Goal: Transaction & Acquisition: Purchase product/service

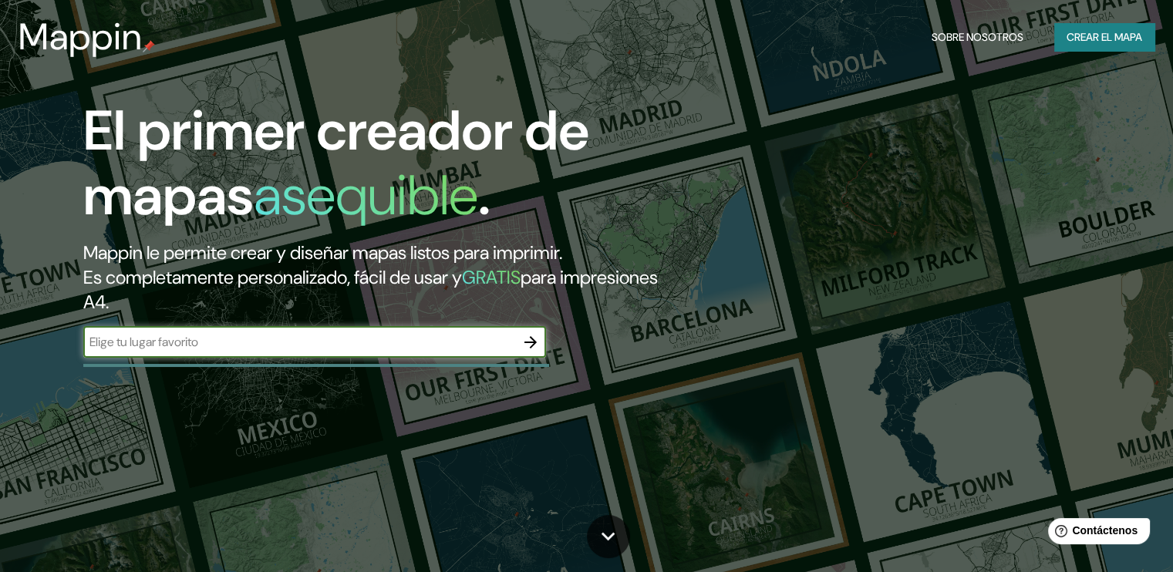
click at [166, 341] on input "text" at bounding box center [299, 342] width 432 height 18
type input "Iquitos"
click at [518, 335] on button "button" at bounding box center [530, 342] width 31 height 31
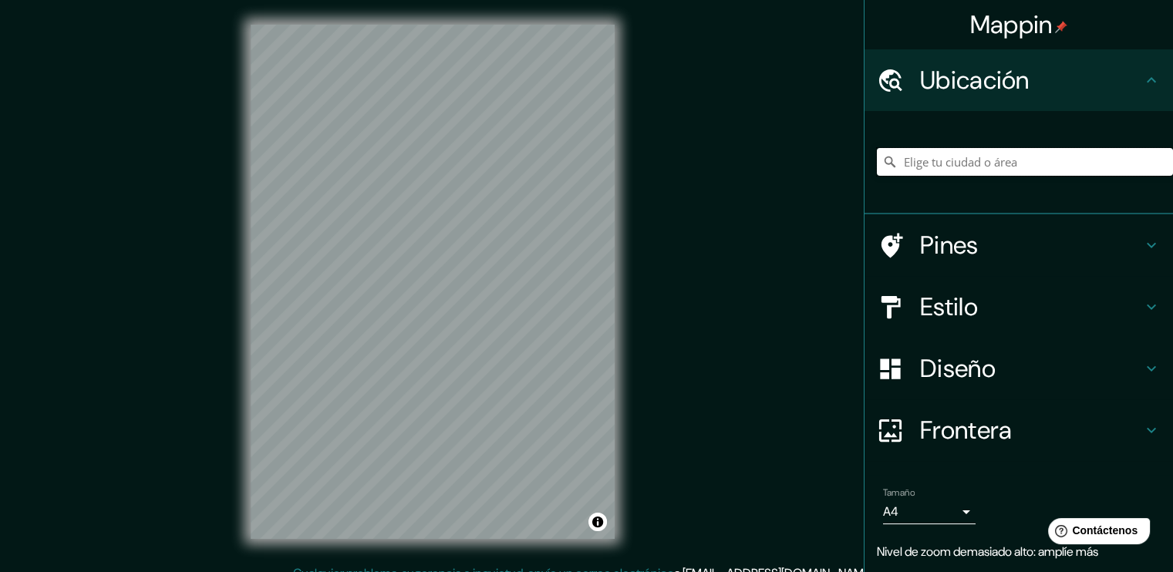
click at [964, 154] on input "Elige tu ciudad o área" at bounding box center [1025, 162] width 296 height 28
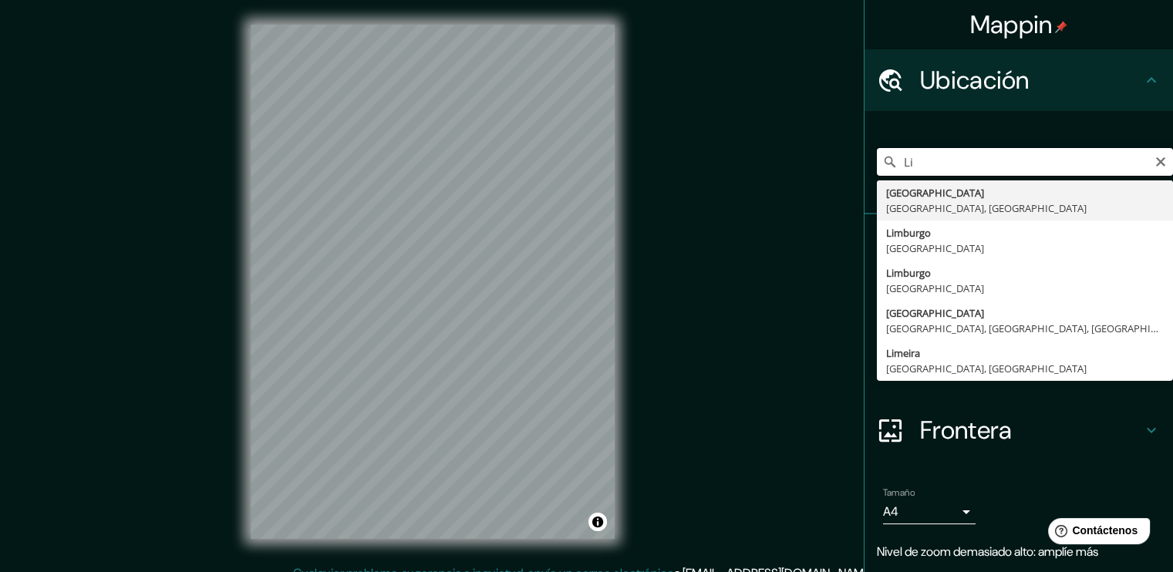
type input "L"
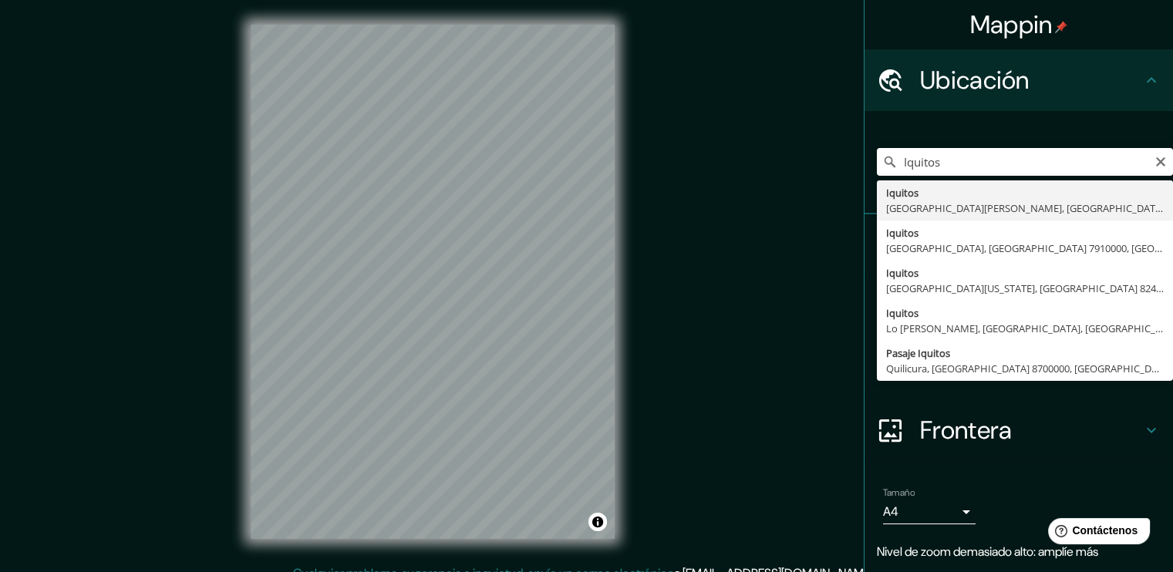
type input "Iquitos, [GEOGRAPHIC_DATA][PERSON_NAME], [GEOGRAPHIC_DATA]"
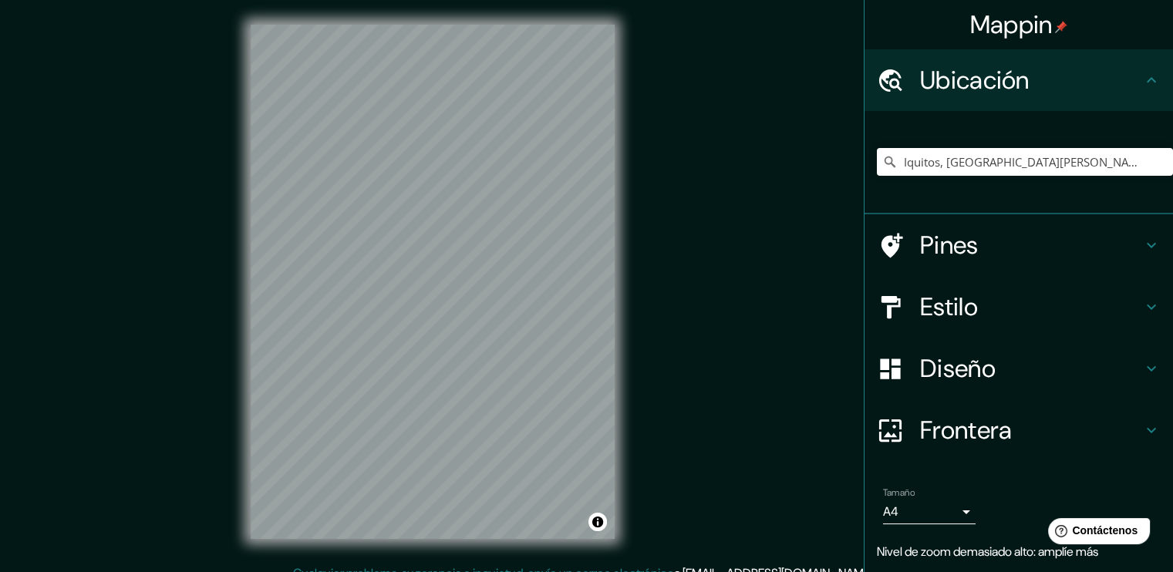
click at [1055, 140] on div "Iquitos, [GEOGRAPHIC_DATA][PERSON_NAME], [GEOGRAPHIC_DATA]" at bounding box center [1025, 161] width 296 height 77
click at [1075, 163] on input "Iquitos, [GEOGRAPHIC_DATA][PERSON_NAME], [GEOGRAPHIC_DATA]" at bounding box center [1025, 162] width 296 height 28
click at [1105, 167] on input "Iquitos, [GEOGRAPHIC_DATA][PERSON_NAME], [GEOGRAPHIC_DATA]" at bounding box center [1025, 162] width 296 height 28
click at [974, 167] on input "Iquitos, [GEOGRAPHIC_DATA][PERSON_NAME], [GEOGRAPHIC_DATA]" at bounding box center [1025, 162] width 296 height 28
drag, startPoint x: 1120, startPoint y: 159, endPoint x: 783, endPoint y: 164, distance: 336.9
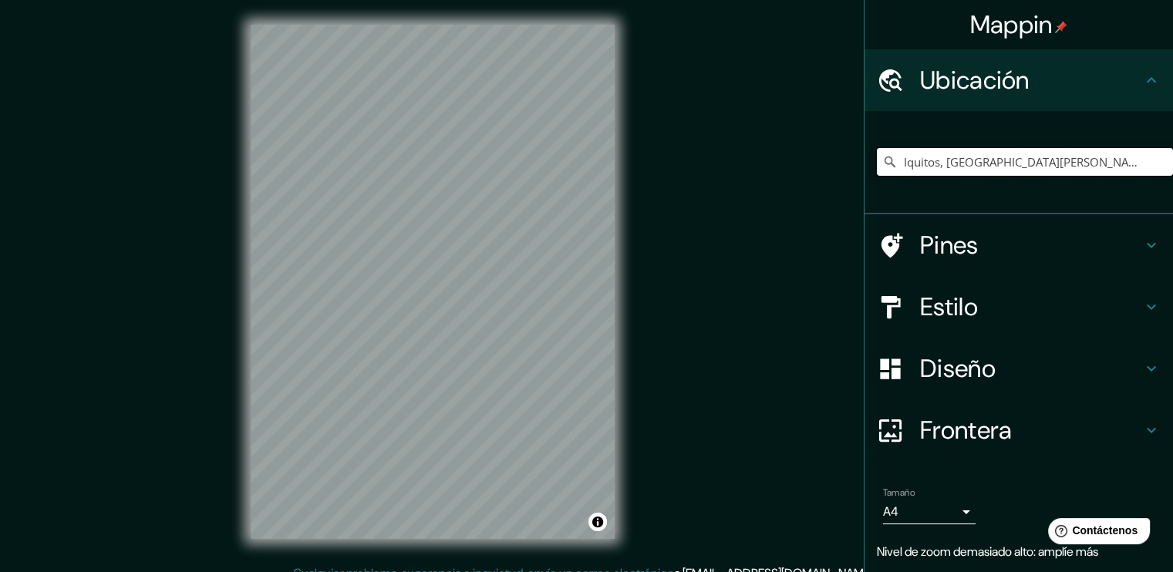
click at [783, 164] on div "Mappin Ubicación Iquitos, [GEOGRAPHIC_DATA][PERSON_NAME], [GEOGRAPHIC_DATA] Pin…" at bounding box center [586, 294] width 1173 height 589
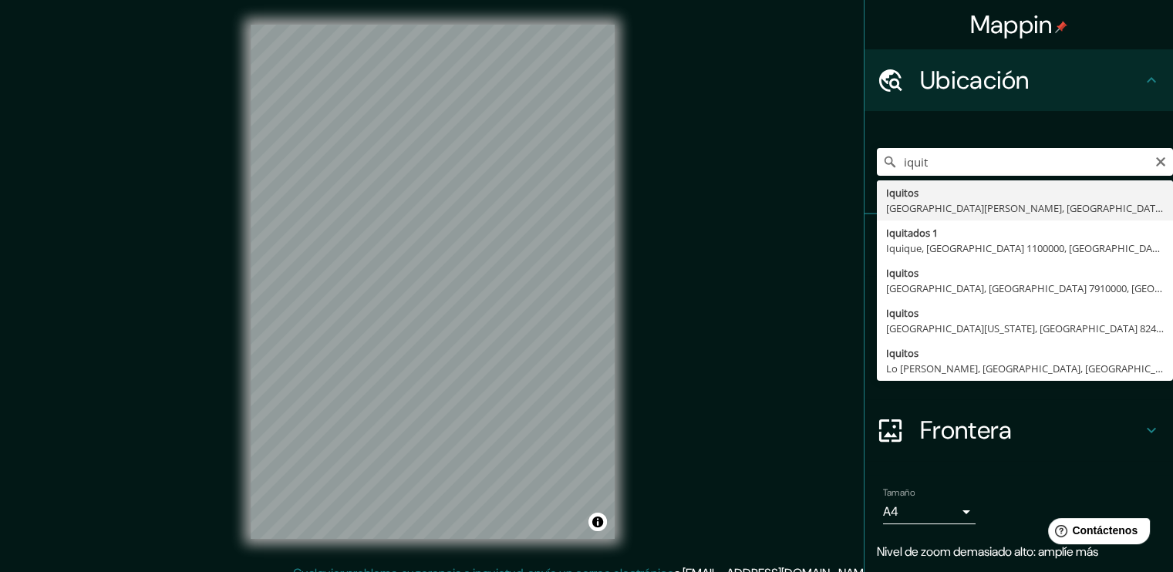
type input "Iquitos, [GEOGRAPHIC_DATA][PERSON_NAME], [GEOGRAPHIC_DATA]"
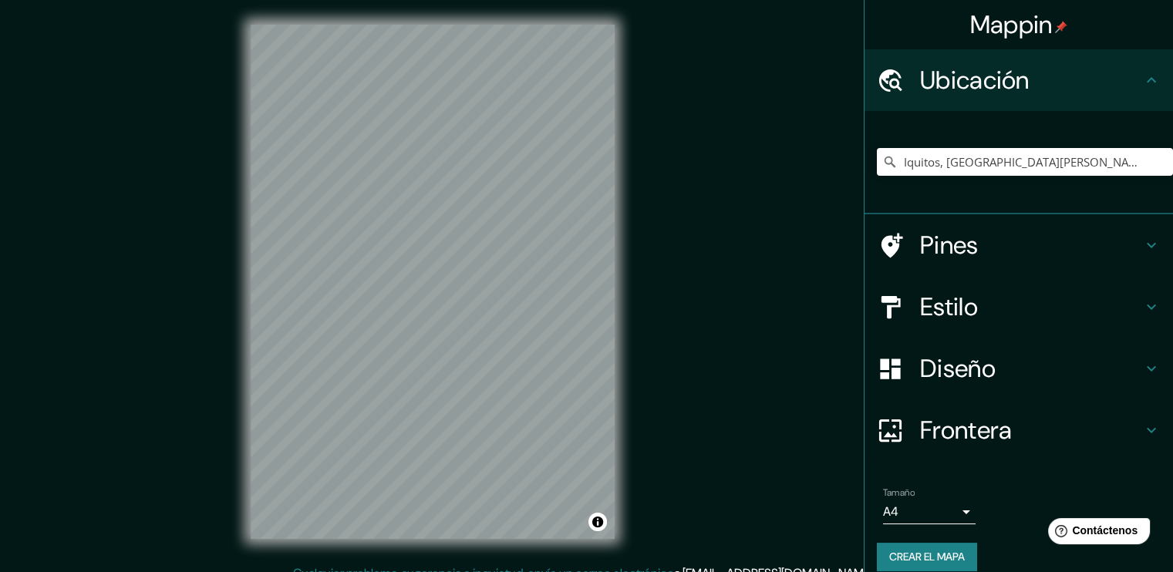
click at [952, 257] on h4 "Pines" at bounding box center [1031, 245] width 222 height 31
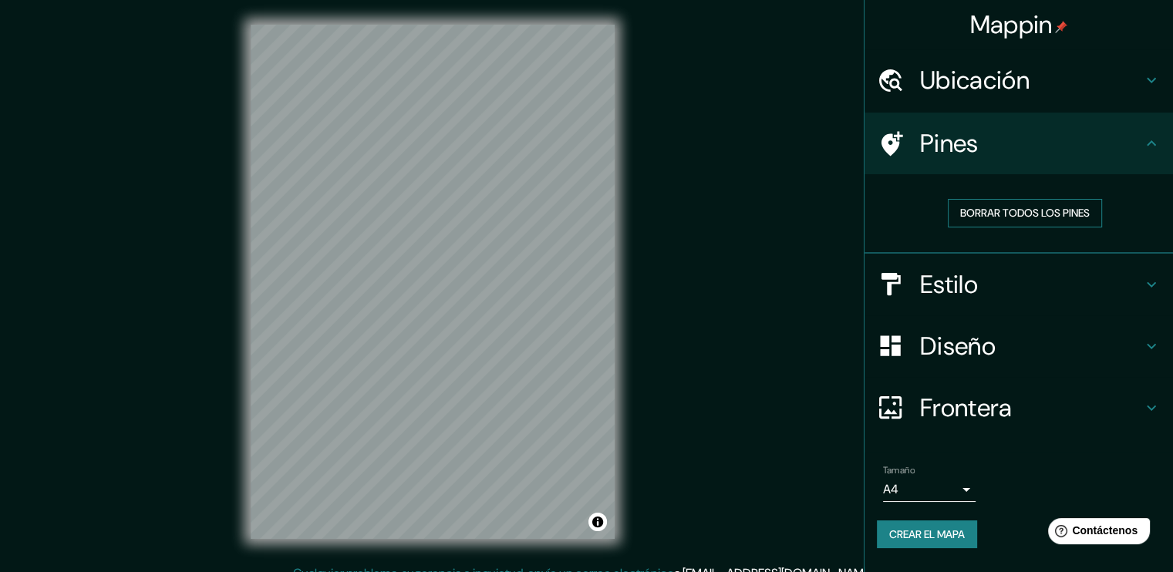
click at [964, 223] on button "Borrar todos los pines" at bounding box center [1024, 213] width 154 height 29
click at [895, 291] on icon at bounding box center [890, 284] width 27 height 27
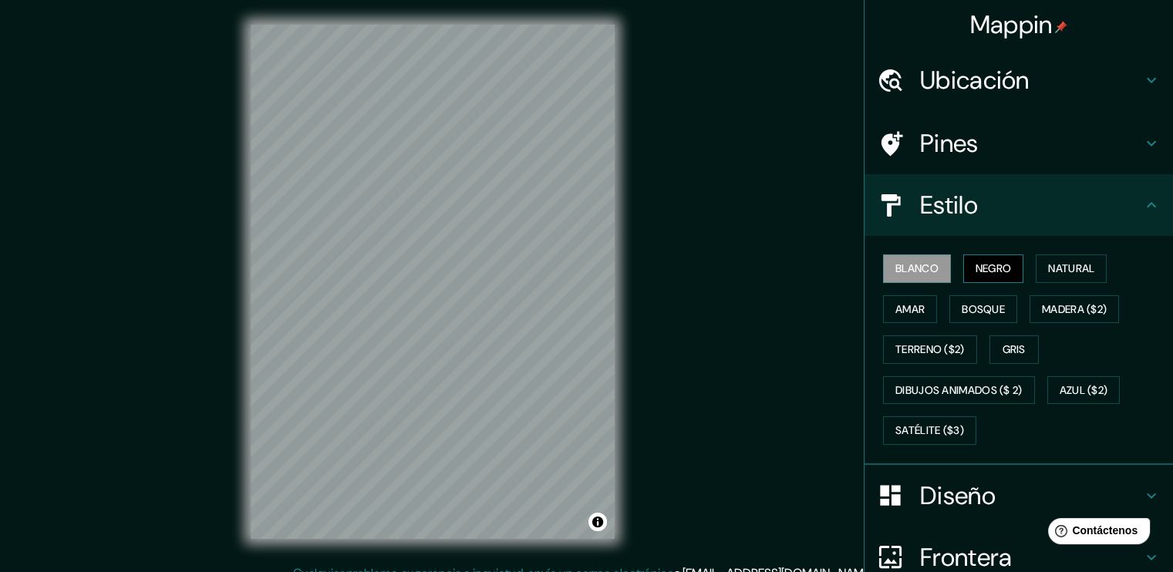
click at [1010, 269] on button "Negro" at bounding box center [993, 268] width 61 height 29
click at [922, 262] on font "Blanco" at bounding box center [916, 268] width 43 height 19
click at [1037, 269] on button "Natural" at bounding box center [1070, 268] width 71 height 29
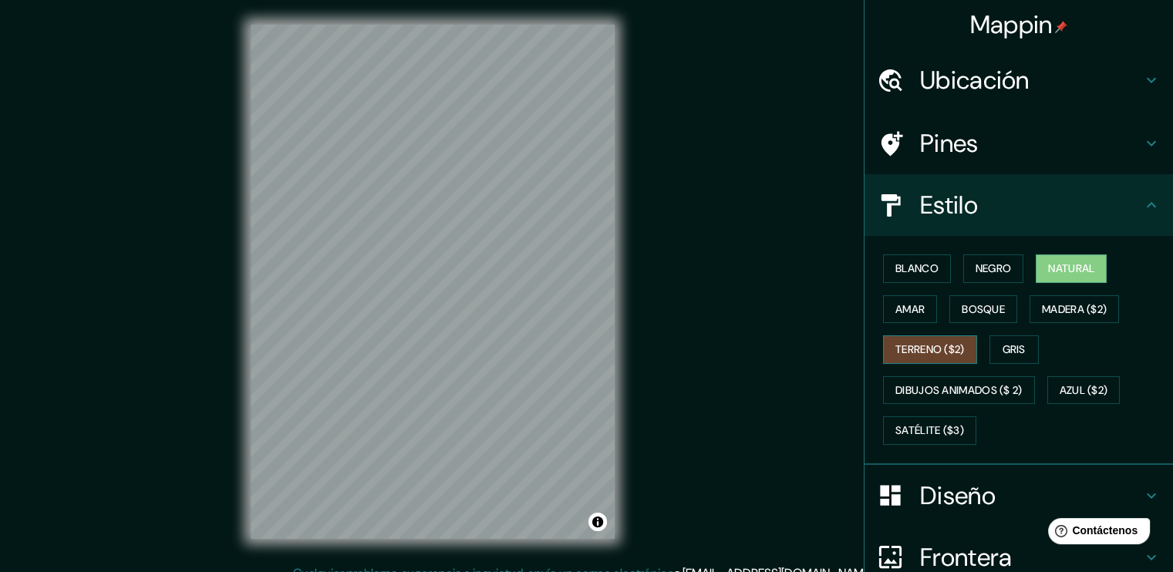
click at [913, 355] on font "Terreno ($2)" at bounding box center [929, 349] width 69 height 19
click at [1037, 350] on div "Blanco Negro Natural [PERSON_NAME] ($2) Terreno ($2) Gris Dibujos animados ($ 2…" at bounding box center [1025, 349] width 296 height 203
click at [1003, 343] on font "Gris" at bounding box center [1013, 349] width 23 height 19
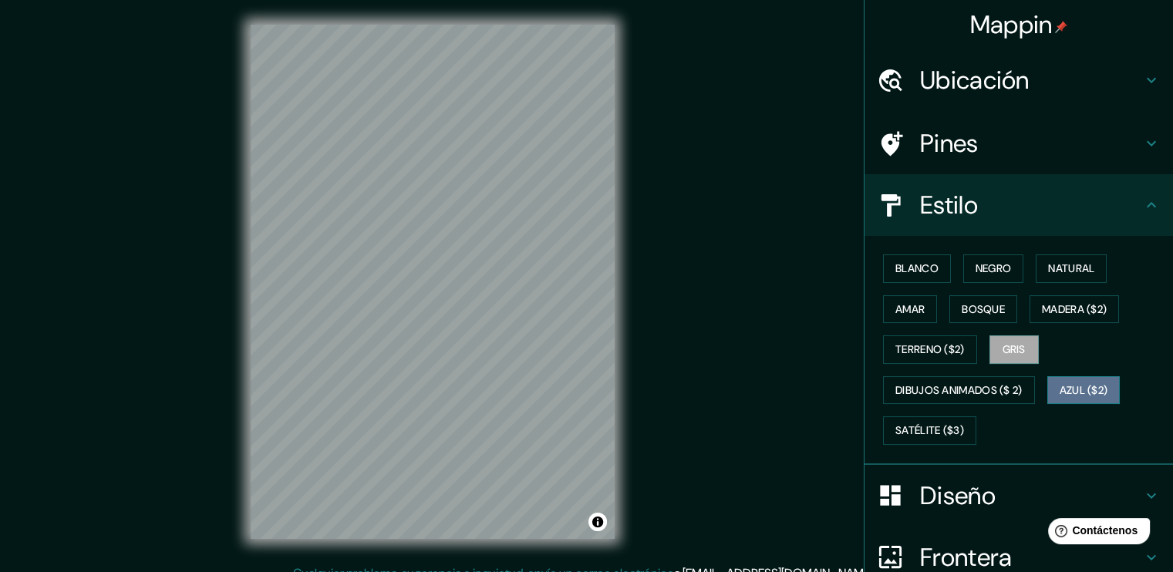
click at [1081, 390] on font "Azul ($2)" at bounding box center [1083, 390] width 49 height 19
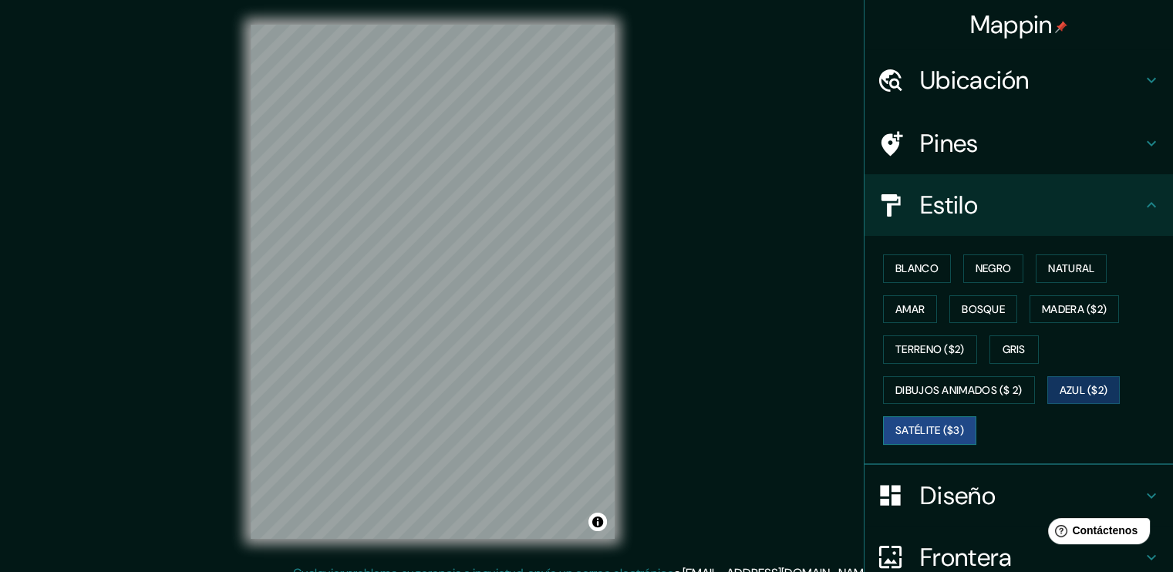
click at [904, 428] on font "Satélite ($3)" at bounding box center [929, 430] width 69 height 19
click at [895, 347] on font "Terreno ($2)" at bounding box center [929, 349] width 69 height 19
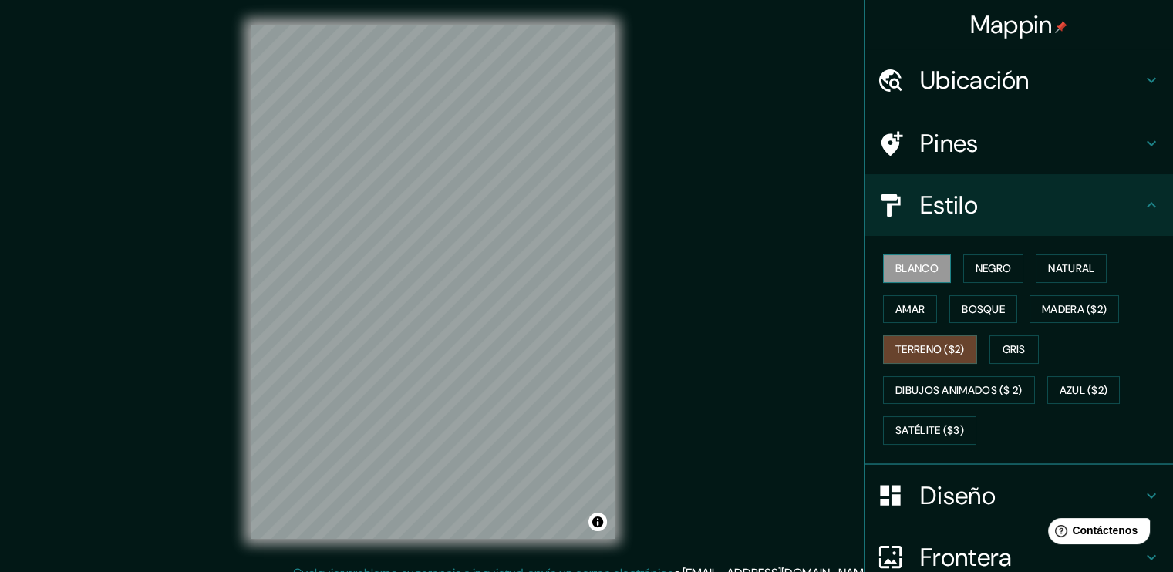
click at [891, 279] on button "Blanco" at bounding box center [917, 268] width 68 height 29
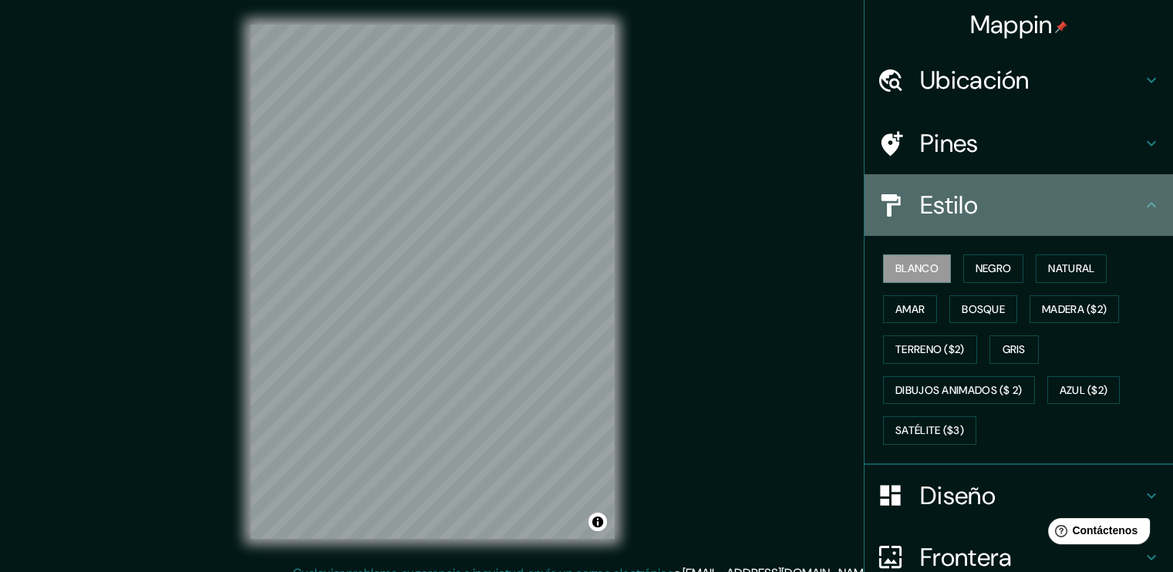
click at [936, 221] on div "Estilo" at bounding box center [1018, 205] width 308 height 62
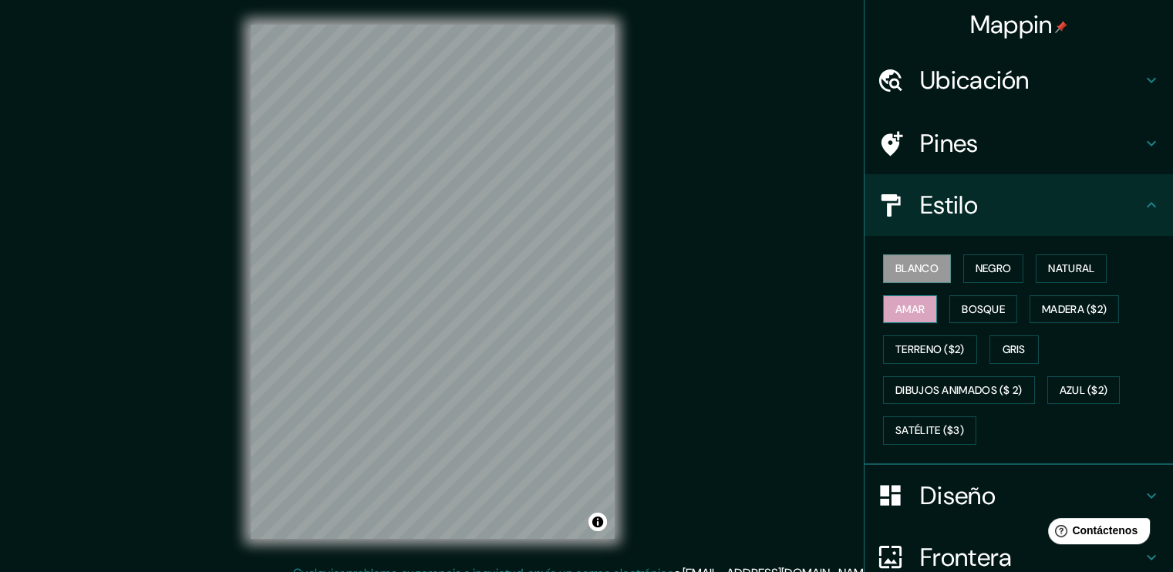
click at [900, 314] on font "Amar" at bounding box center [909, 309] width 29 height 19
click at [961, 300] on font "Bosque" at bounding box center [982, 309] width 43 height 19
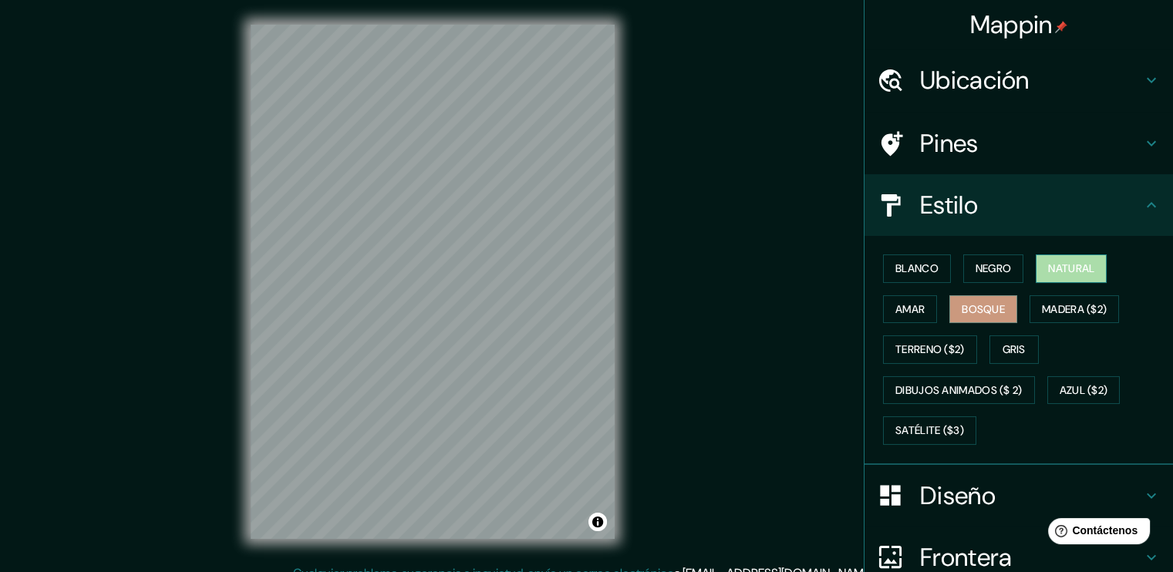
click at [1047, 256] on button "Natural" at bounding box center [1070, 268] width 71 height 29
click at [982, 262] on font "Negro" at bounding box center [993, 268] width 36 height 19
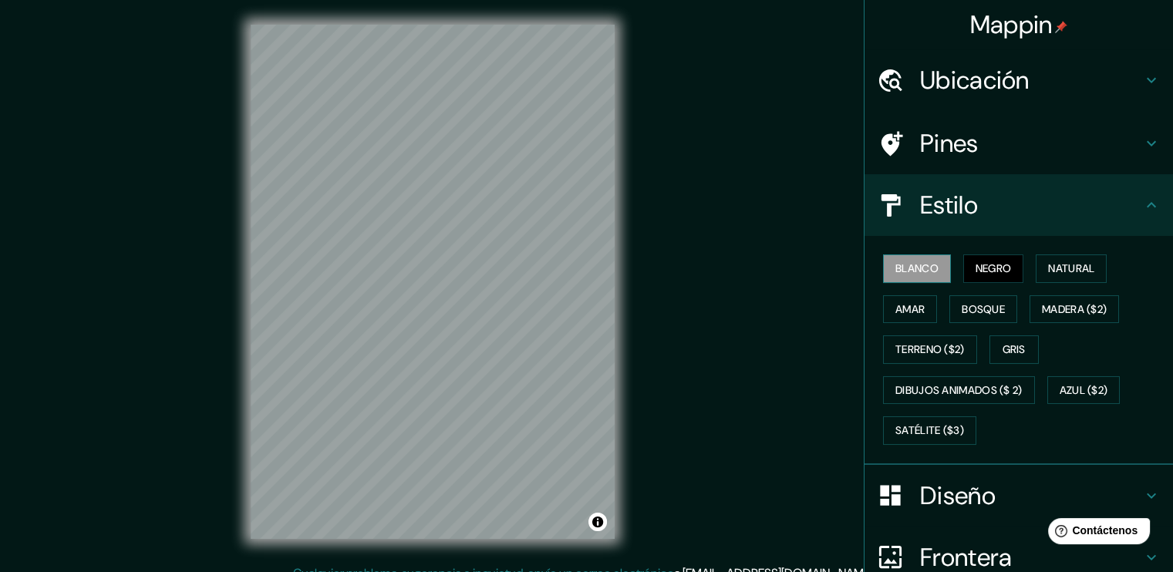
click at [926, 266] on font "Blanco" at bounding box center [916, 268] width 43 height 19
click at [1153, 208] on div "Estilo" at bounding box center [1018, 205] width 308 height 62
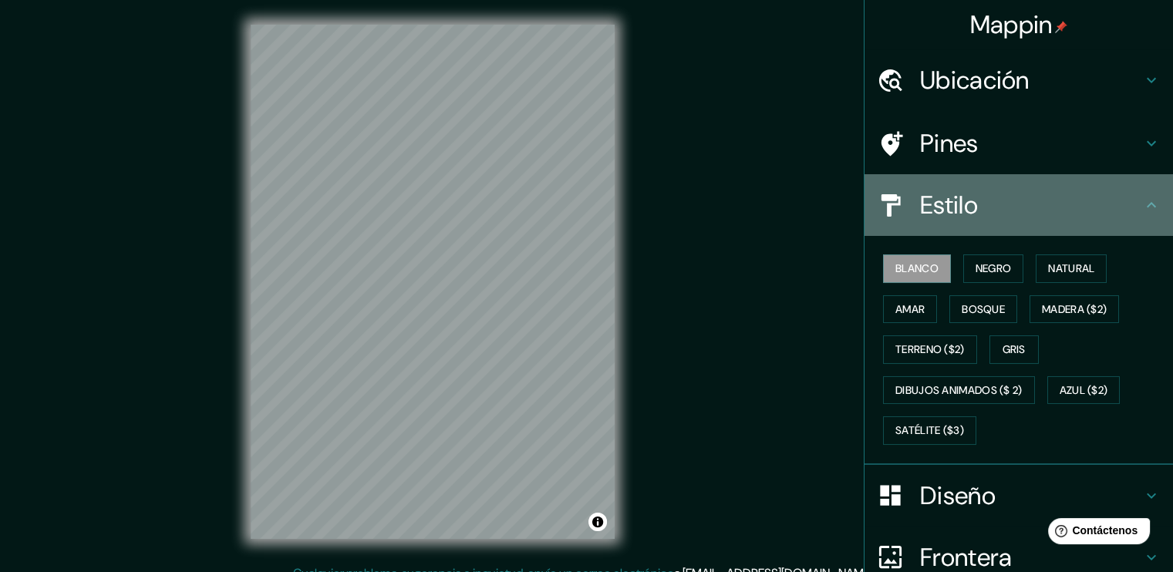
click at [1129, 204] on h4 "Estilo" at bounding box center [1031, 205] width 222 height 31
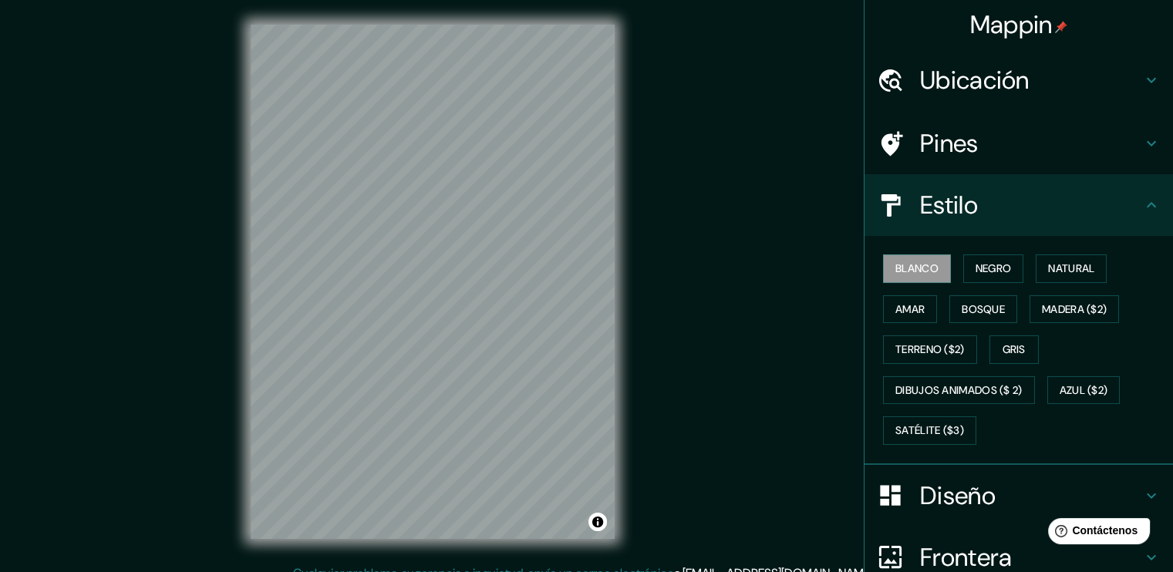
click at [1142, 209] on icon at bounding box center [1151, 205] width 19 height 19
click at [803, 241] on div "Mappin Ubicación Iquitos, [GEOGRAPHIC_DATA][PERSON_NAME], [GEOGRAPHIC_DATA] Pin…" at bounding box center [586, 294] width 1173 height 589
click at [883, 269] on button "Blanco" at bounding box center [917, 268] width 68 height 29
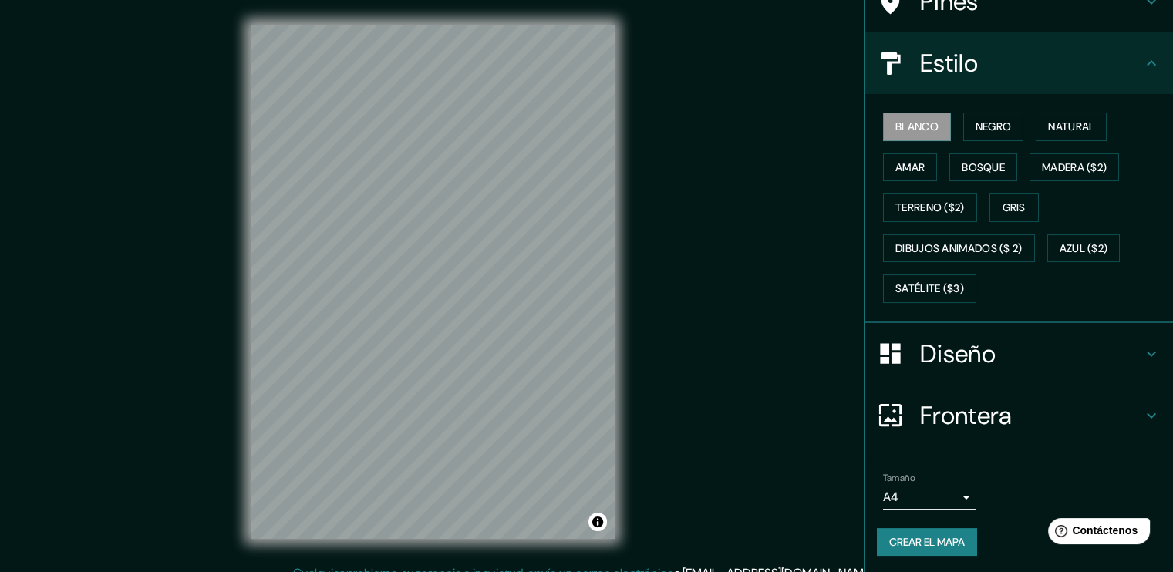
click at [920, 340] on h4 "Diseño" at bounding box center [1031, 353] width 222 height 31
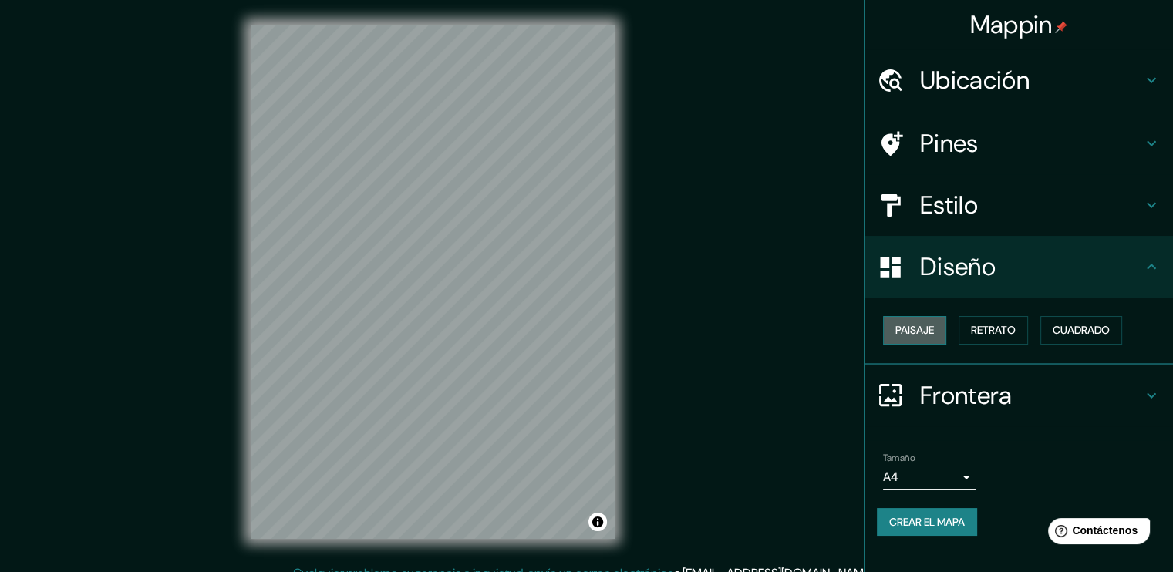
click at [927, 329] on font "Paisaje" at bounding box center [914, 330] width 39 height 19
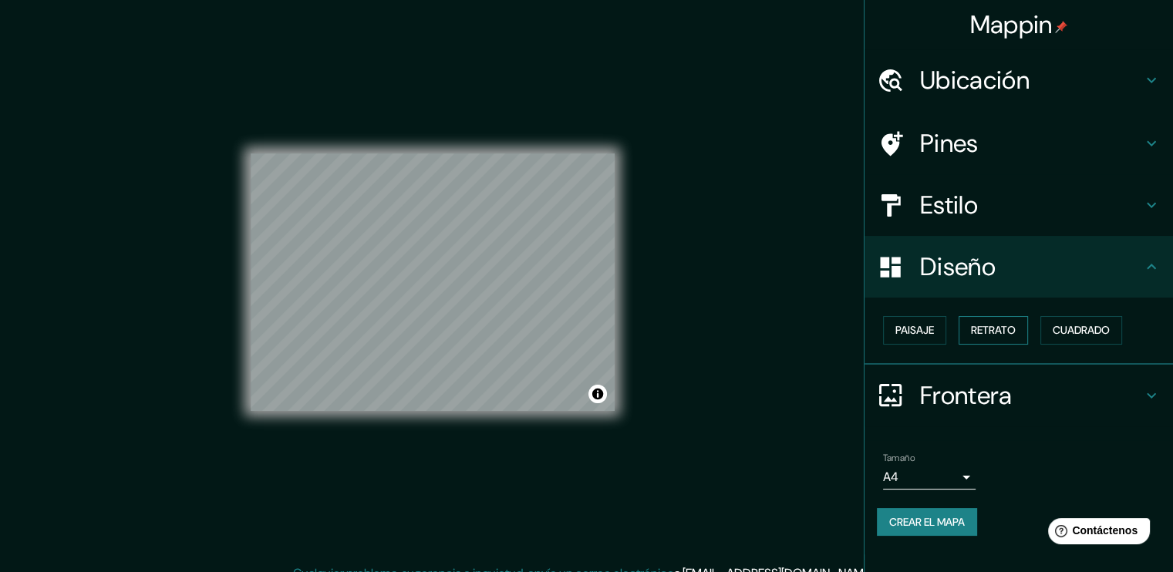
click at [990, 335] on font "Retrato" at bounding box center [993, 330] width 45 height 19
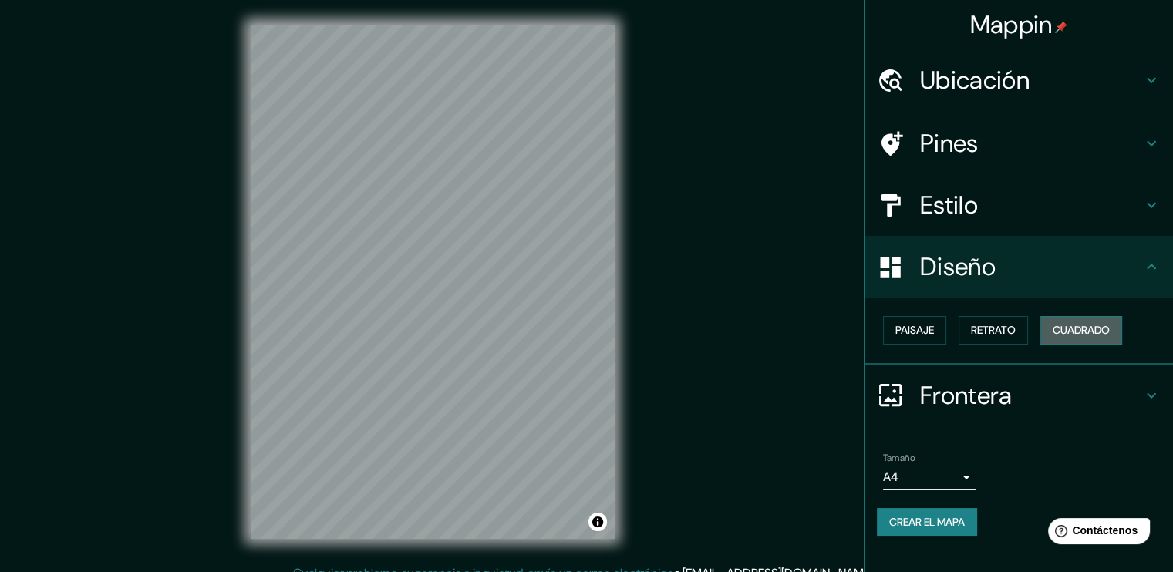
click at [1066, 332] on font "Cuadrado" at bounding box center [1080, 330] width 57 height 19
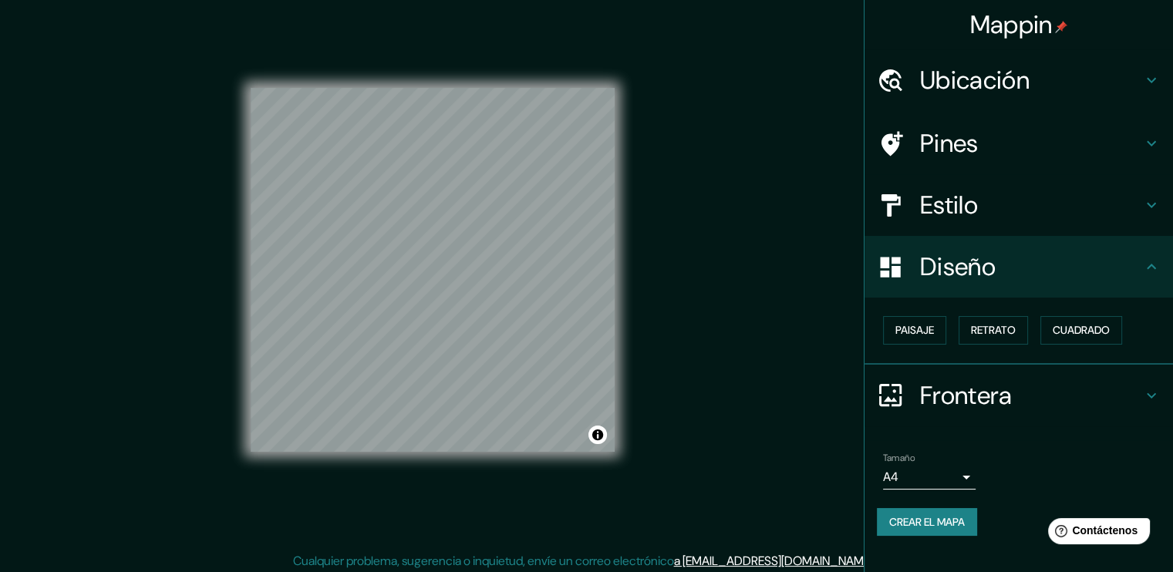
scroll to position [16, 0]
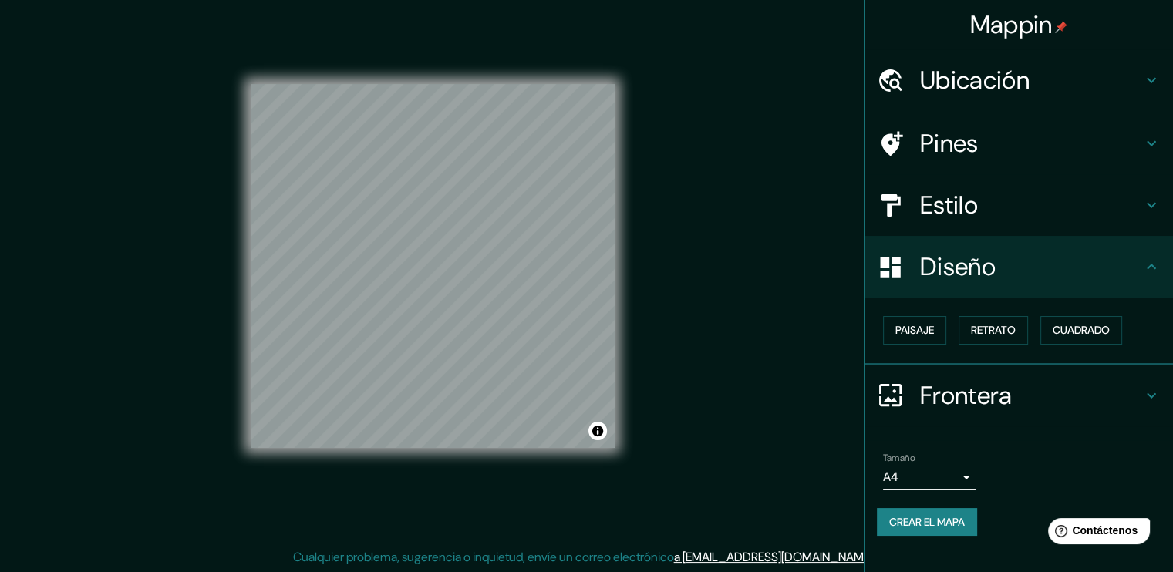
click at [924, 398] on h4 "Frontera" at bounding box center [1031, 395] width 222 height 31
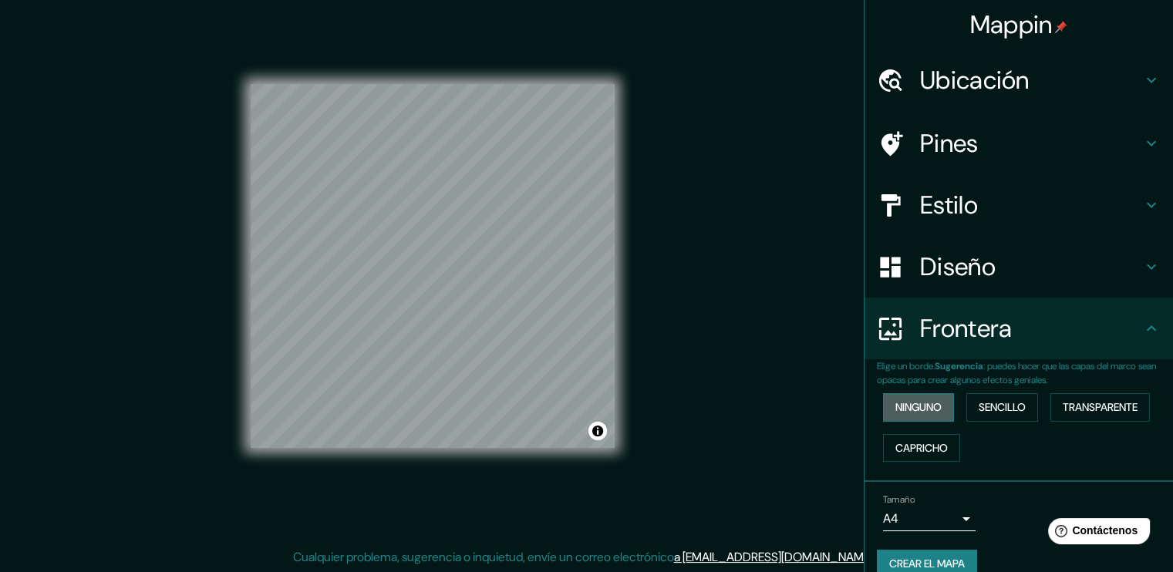
click at [920, 410] on font "Ninguno" at bounding box center [918, 407] width 46 height 19
click at [978, 408] on font "Sencillo" at bounding box center [1001, 407] width 47 height 19
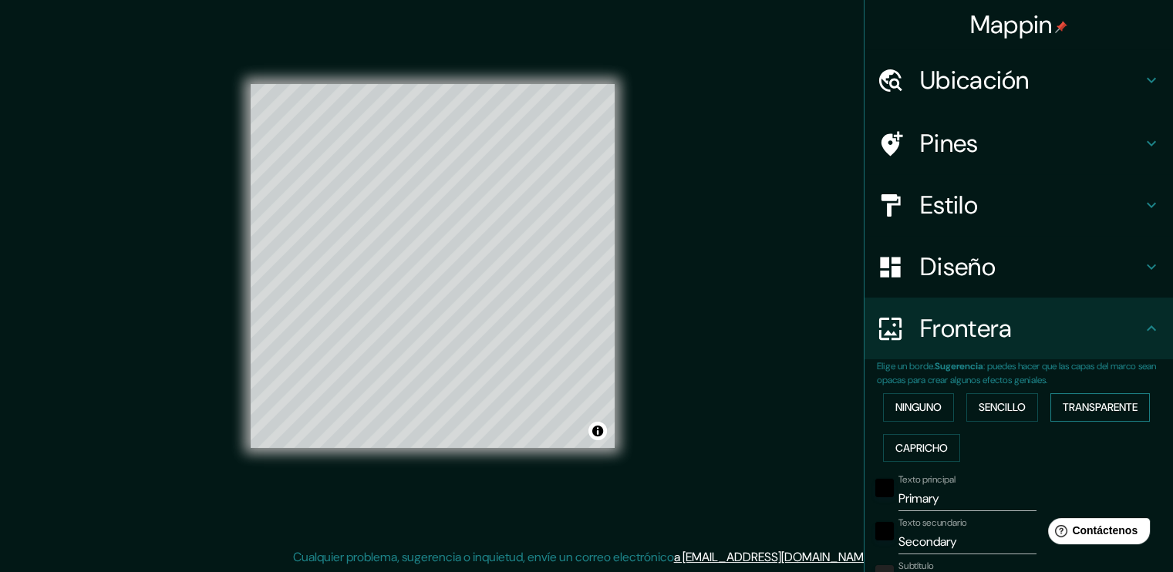
click at [1085, 402] on font "Transparente" at bounding box center [1099, 407] width 75 height 19
click at [935, 448] on font "Capricho" at bounding box center [921, 448] width 52 height 19
click at [924, 410] on font "Ninguno" at bounding box center [918, 407] width 46 height 19
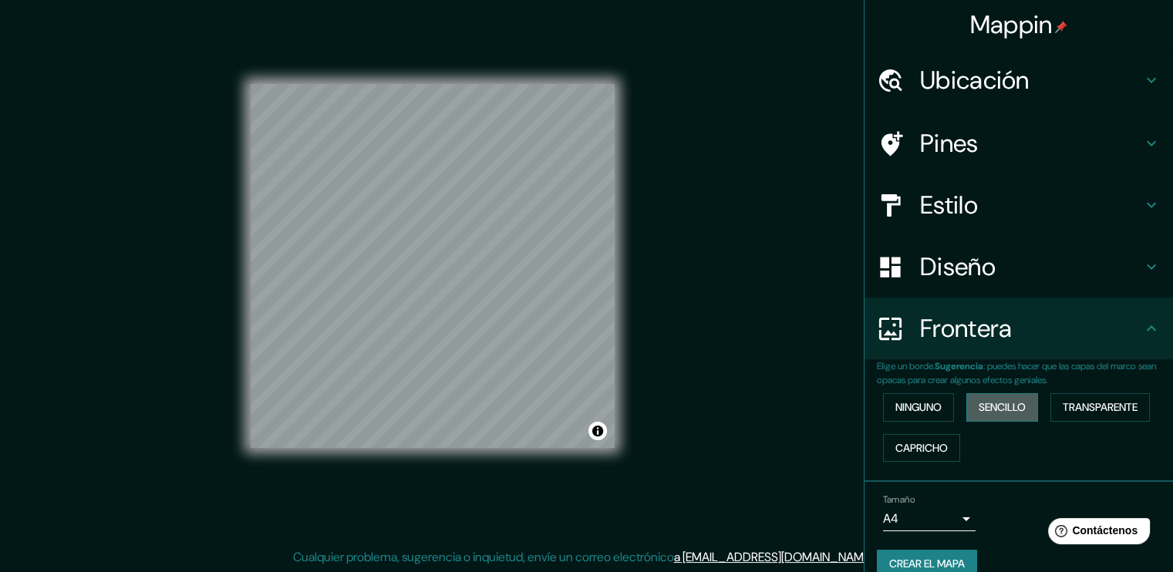
click at [981, 419] on button "Sencillo" at bounding box center [1002, 407] width 72 height 29
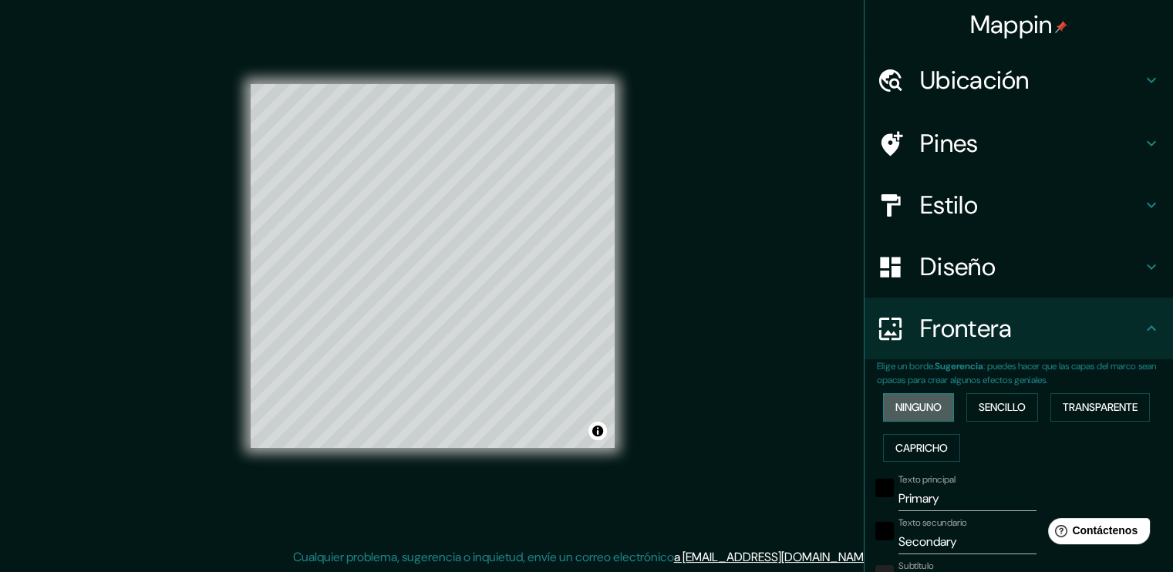
click at [922, 408] on font "Ninguno" at bounding box center [918, 407] width 46 height 19
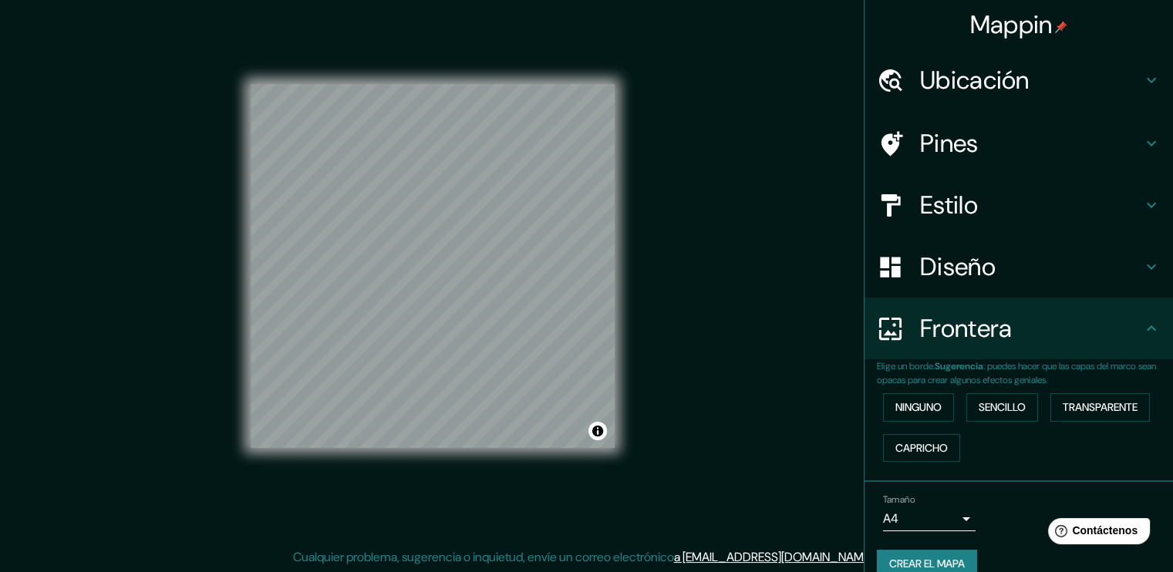
scroll to position [23, 0]
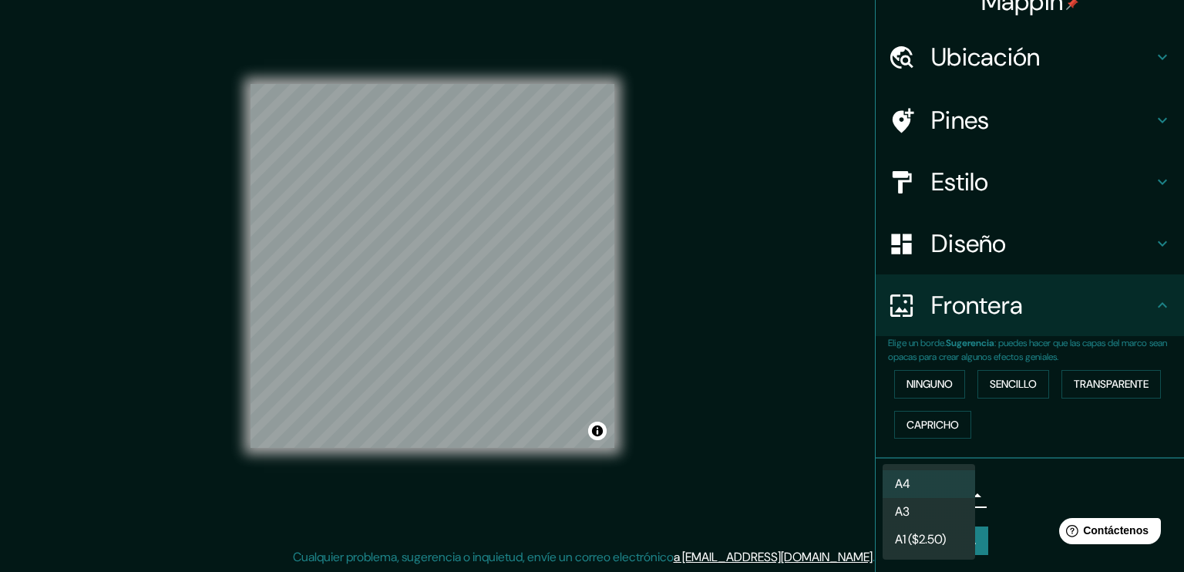
click at [912, 495] on body "Mappin Ubicación Iquitos, [GEOGRAPHIC_DATA][PERSON_NAME], [GEOGRAPHIC_DATA] Pin…" at bounding box center [592, 270] width 1184 height 572
click at [927, 511] on li "A3" at bounding box center [929, 512] width 93 height 28
type input "a4"
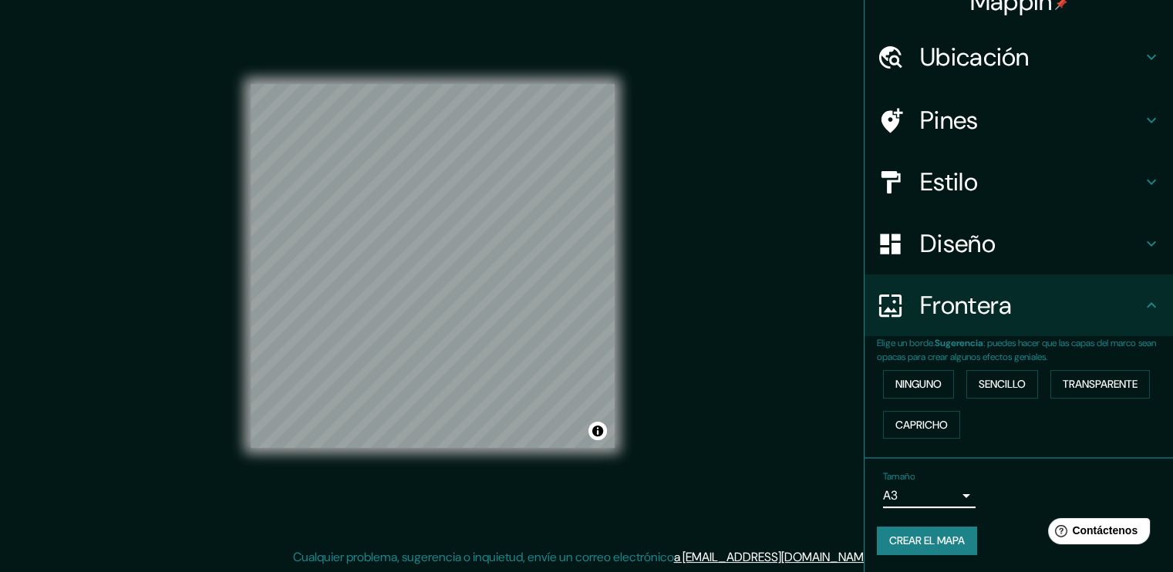
click at [954, 72] on h4 "Ubicación" at bounding box center [1031, 57] width 222 height 31
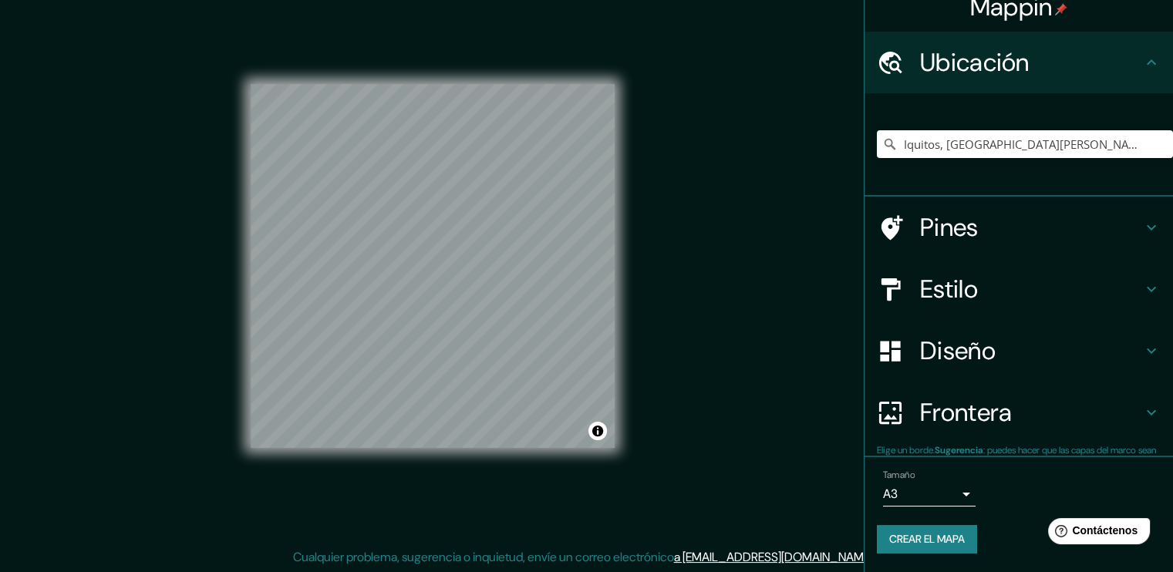
scroll to position [17, 0]
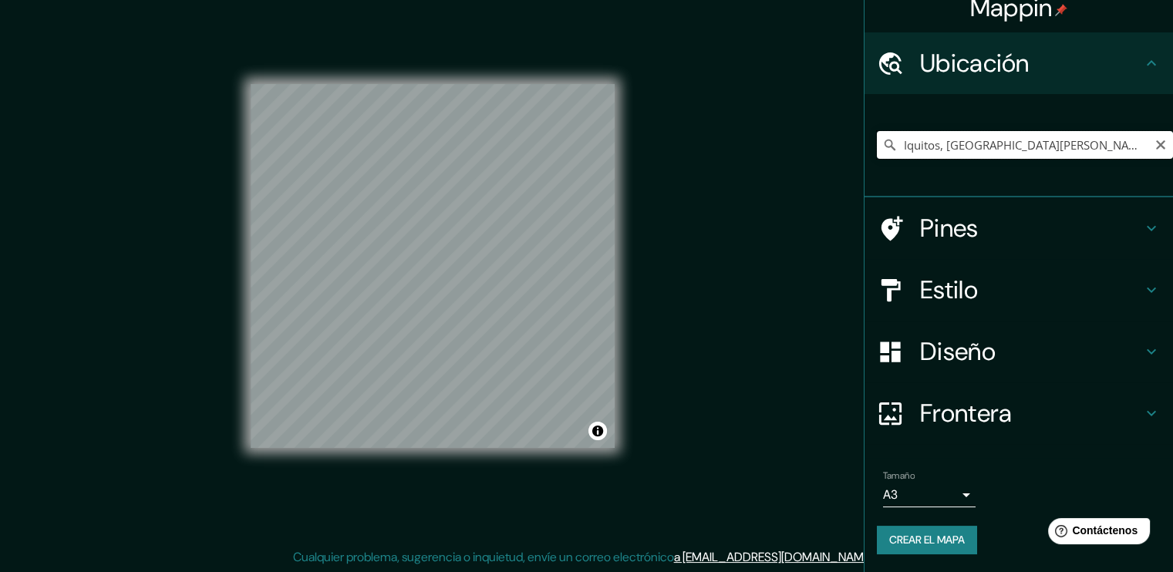
click at [943, 143] on input "Iquitos, [GEOGRAPHIC_DATA][PERSON_NAME], [GEOGRAPHIC_DATA]" at bounding box center [1025, 145] width 296 height 28
drag, startPoint x: 1079, startPoint y: 136, endPoint x: 742, endPoint y: 132, distance: 336.9
click at [742, 132] on div "Mappin Ubicación Iquitos, [GEOGRAPHIC_DATA][PERSON_NAME], [GEOGRAPHIC_DATA] Pin…" at bounding box center [586, 278] width 1173 height 589
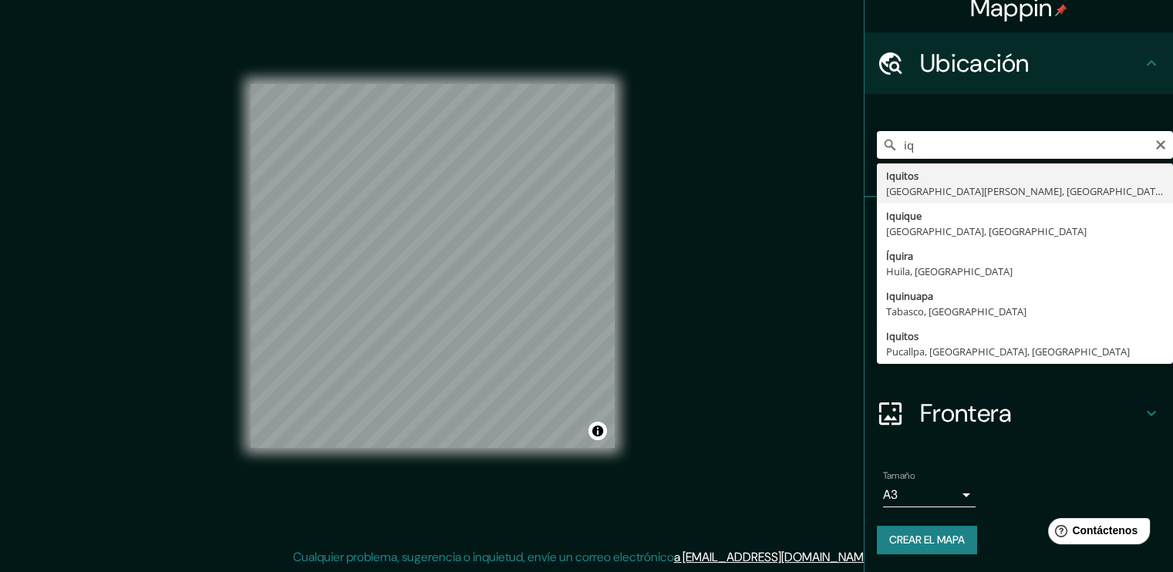
type input "i"
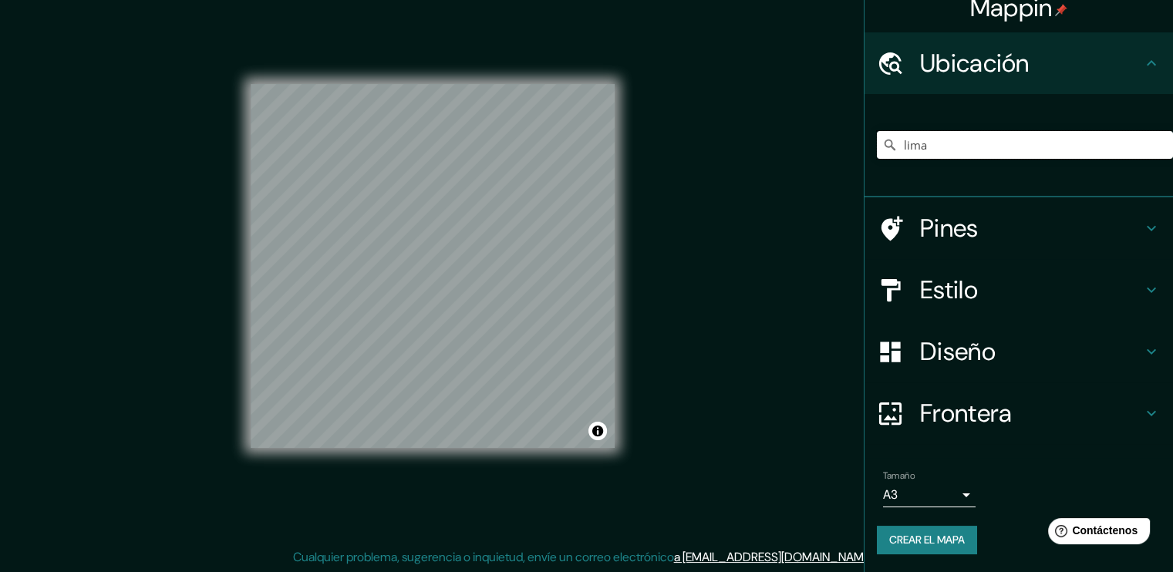
click at [925, 147] on input "lima" at bounding box center [1025, 145] width 296 height 28
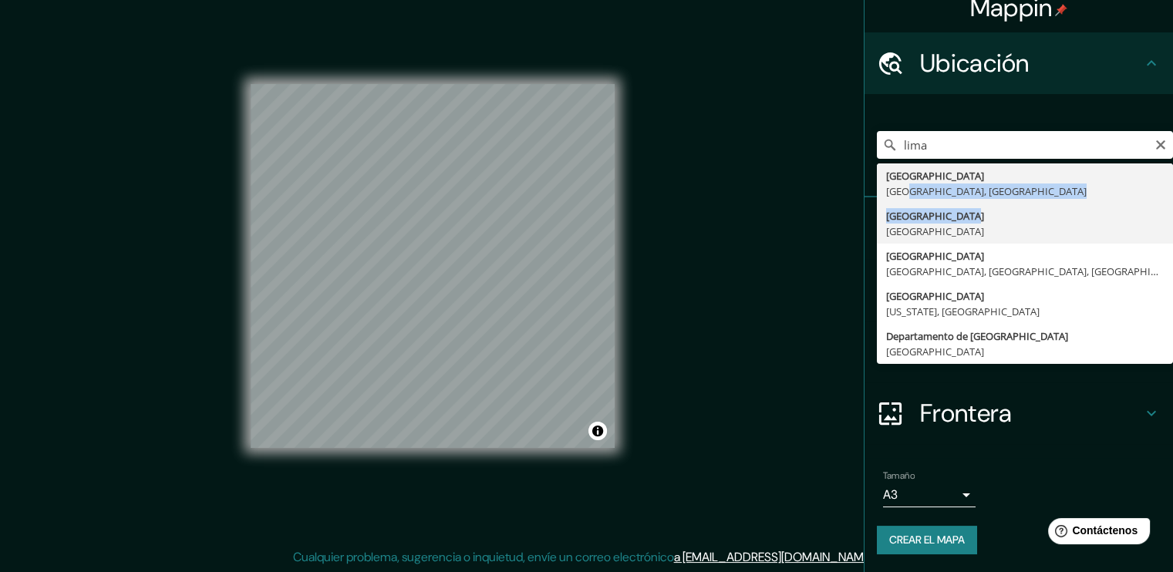
drag, startPoint x: 888, startPoint y: 189, endPoint x: 947, endPoint y: 222, distance: 67.3
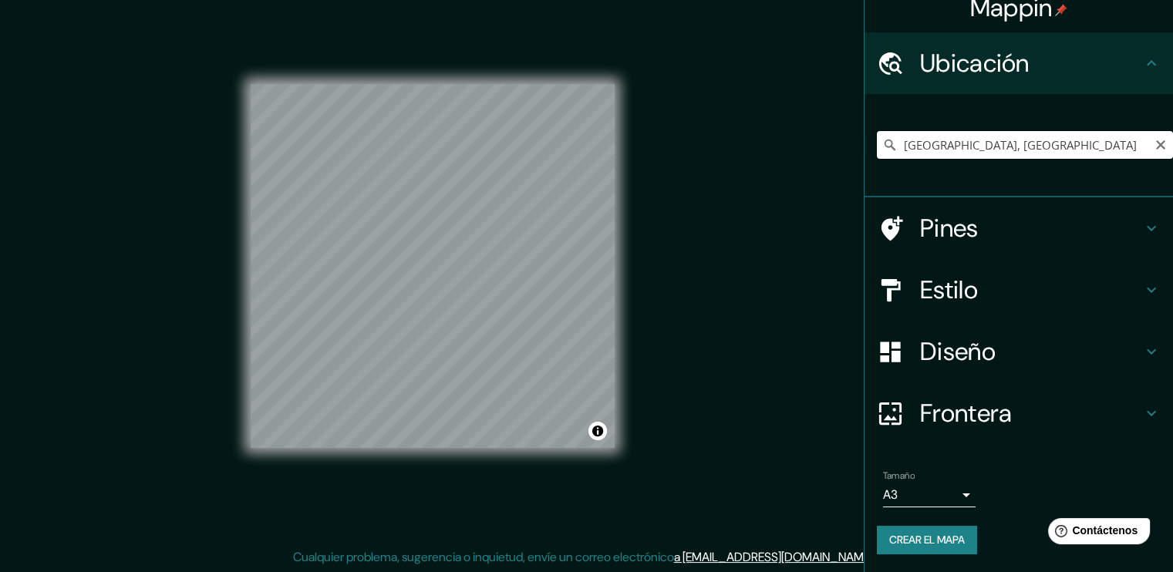
click at [911, 136] on input "[GEOGRAPHIC_DATA], [GEOGRAPHIC_DATA]" at bounding box center [1025, 145] width 296 height 28
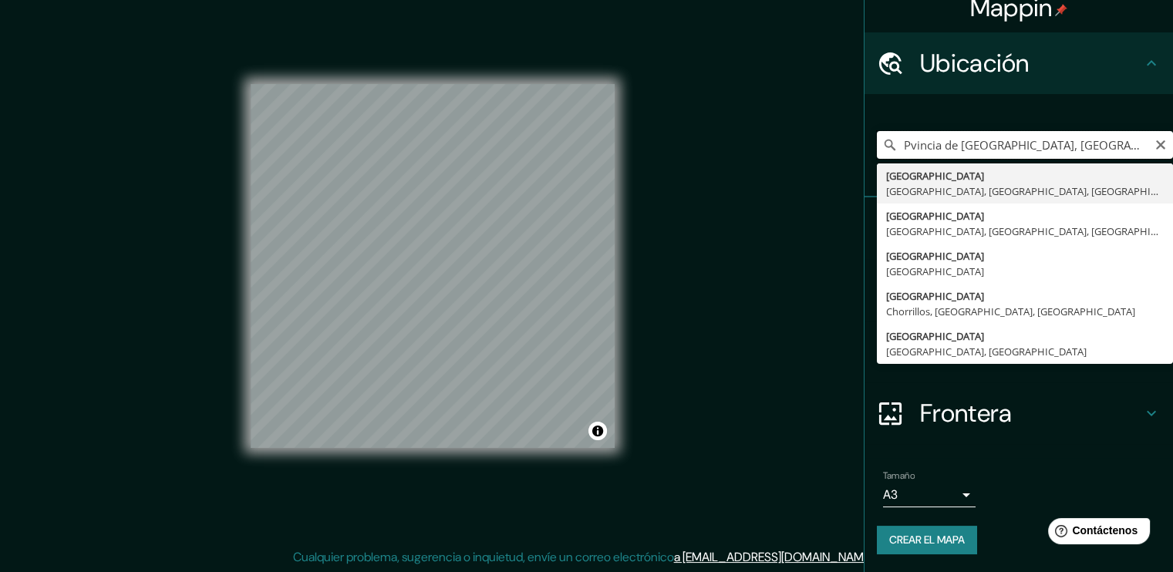
type input "vincia de [GEOGRAPHIC_DATA], [GEOGRAPHIC_DATA]"
drag, startPoint x: 1015, startPoint y: 153, endPoint x: 782, endPoint y: 163, distance: 233.8
click at [782, 163] on div "Mappin Ubicación vincia de [GEOGRAPHIC_DATA], [GEOGRAPHIC_DATA] Provincia de [G…" at bounding box center [586, 278] width 1173 height 589
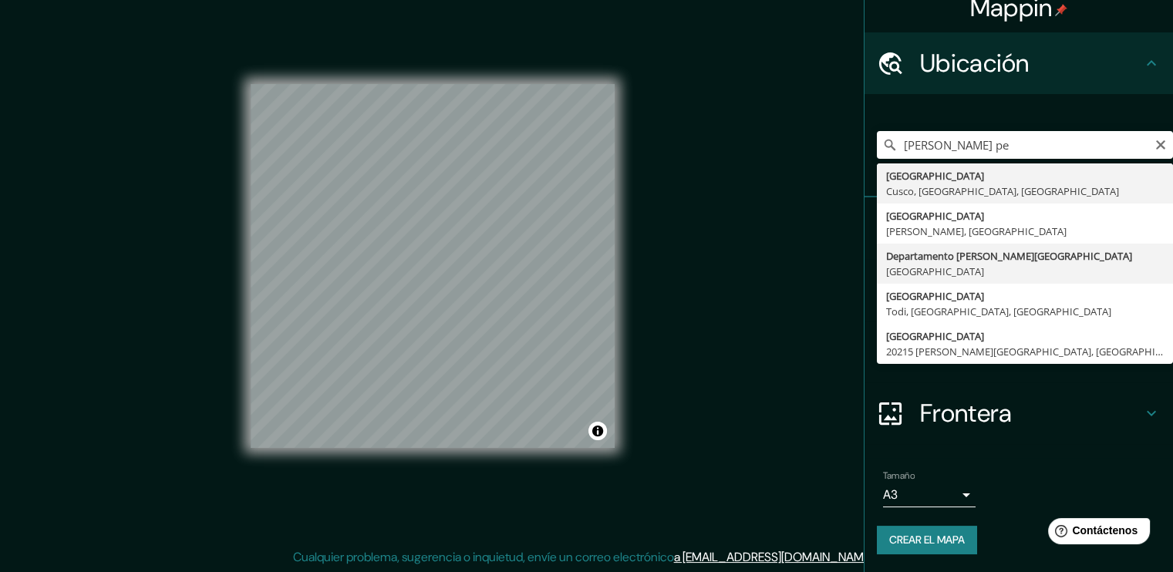
type input "[GEOGRAPHIC_DATA][PERSON_NAME], [GEOGRAPHIC_DATA]"
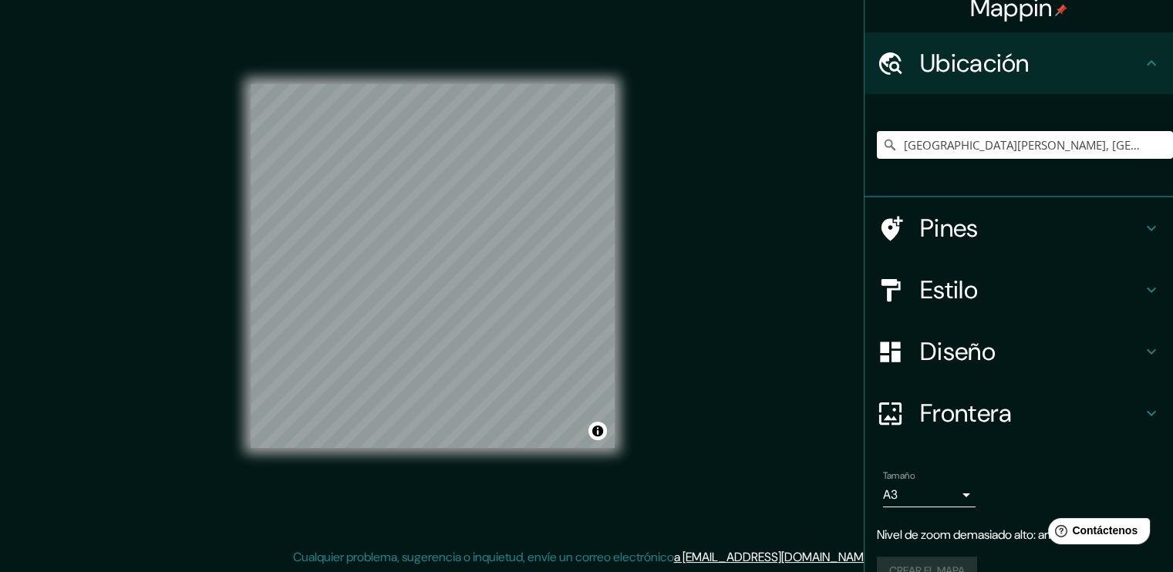
click at [973, 126] on div "[GEOGRAPHIC_DATA][PERSON_NAME], [GEOGRAPHIC_DATA]" at bounding box center [1025, 144] width 296 height 77
click at [963, 148] on input "[GEOGRAPHIC_DATA][PERSON_NAME], [GEOGRAPHIC_DATA]" at bounding box center [1025, 145] width 296 height 28
drag, startPoint x: 1061, startPoint y: 151, endPoint x: 654, endPoint y: 153, distance: 407.1
click at [654, 153] on div "Mappin Ubicación [GEOGRAPHIC_DATA][PERSON_NAME], [GEOGRAPHIC_DATA] Pines Estilo…" at bounding box center [586, 278] width 1173 height 589
type input "O"
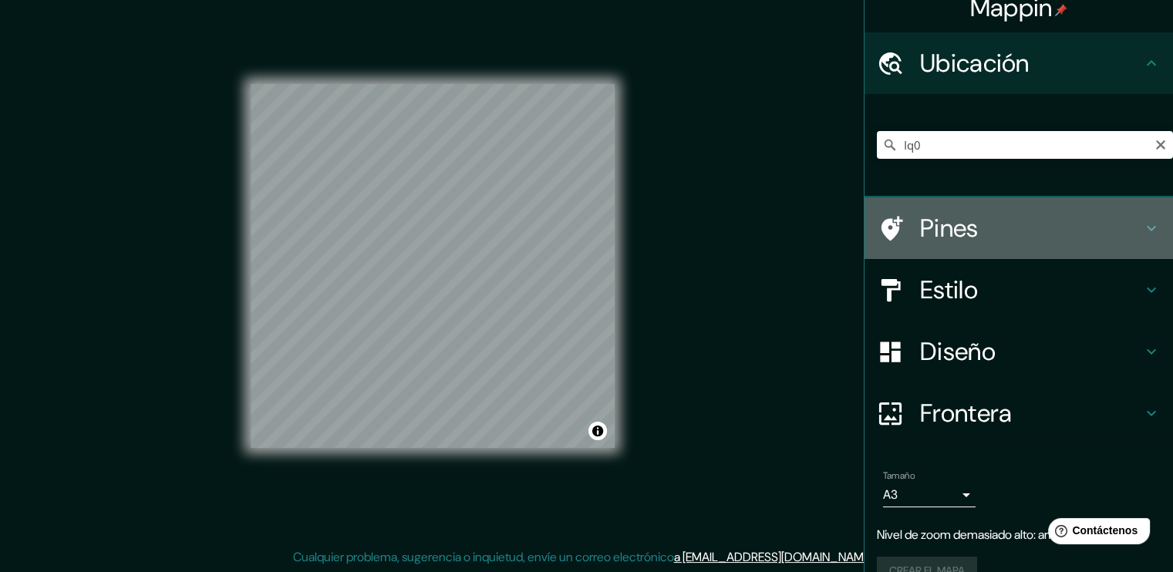
click at [941, 254] on div "Pines" at bounding box center [1018, 228] width 308 height 62
click at [941, 259] on div "Estilo" at bounding box center [1018, 290] width 308 height 62
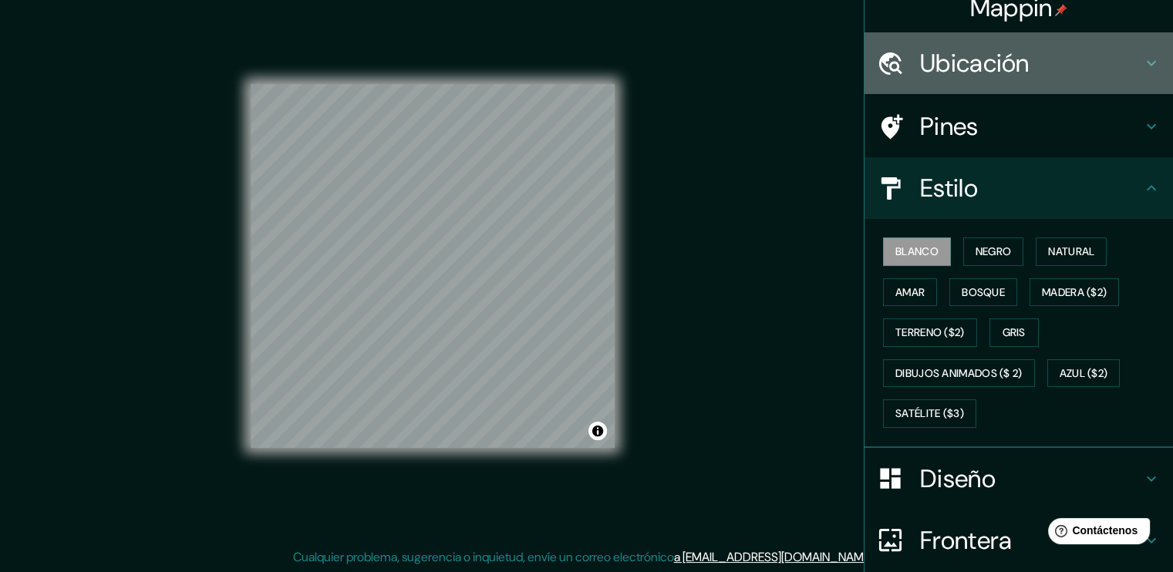
click at [937, 66] on h4 "Ubicación" at bounding box center [1031, 63] width 222 height 31
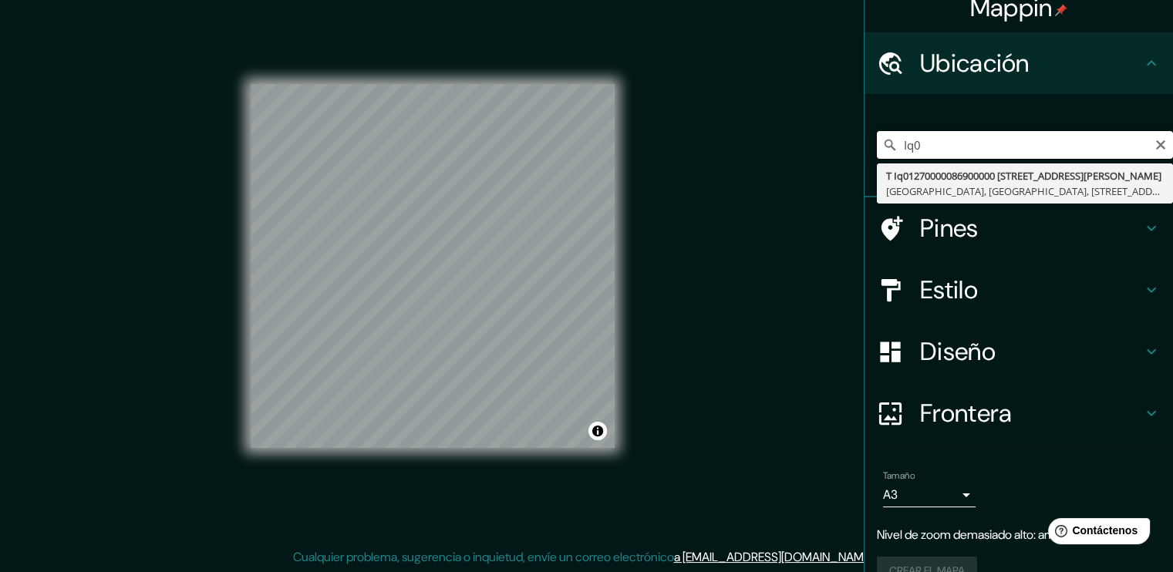
click at [944, 146] on input "Iq0" at bounding box center [1025, 145] width 296 height 28
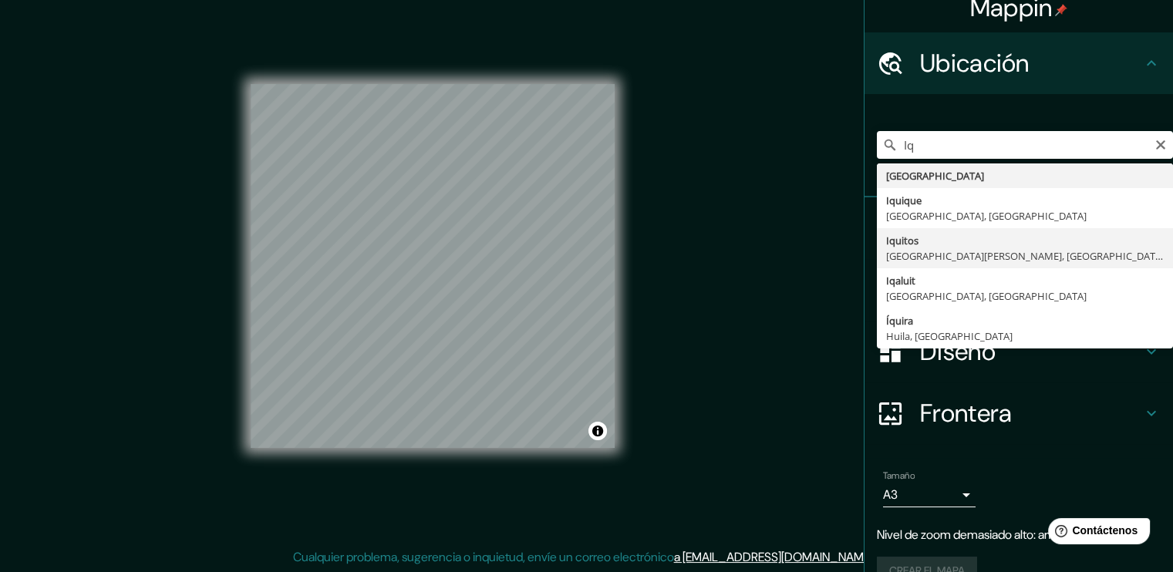
type input "Iquitos, [GEOGRAPHIC_DATA][PERSON_NAME], [GEOGRAPHIC_DATA]"
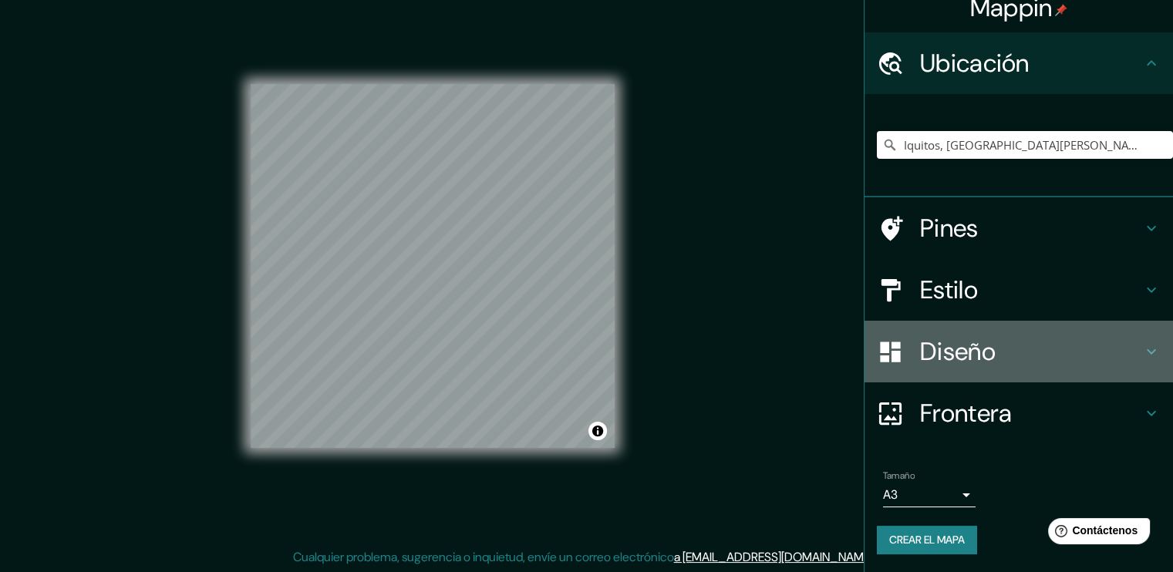
click at [920, 358] on h4 "Diseño" at bounding box center [1031, 351] width 222 height 31
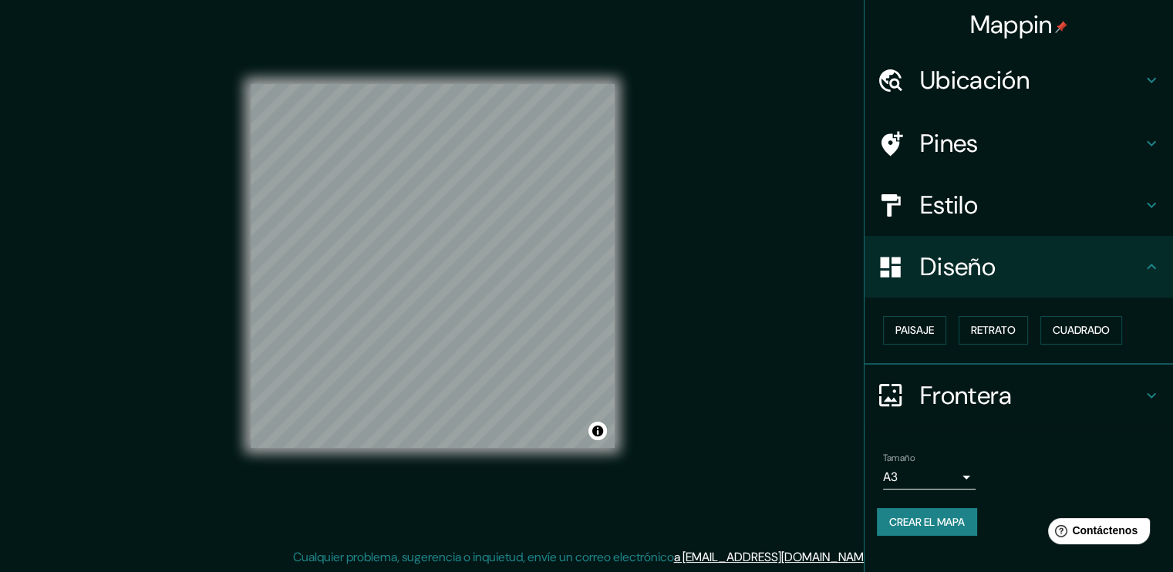
click at [929, 264] on h4 "Diseño" at bounding box center [1031, 266] width 222 height 31
click at [938, 525] on font "Crear el mapa" at bounding box center [927, 522] width 76 height 19
click at [927, 530] on button "Crear el mapa" at bounding box center [927, 522] width 100 height 29
click at [959, 118] on div "Pines" at bounding box center [1018, 144] width 308 height 62
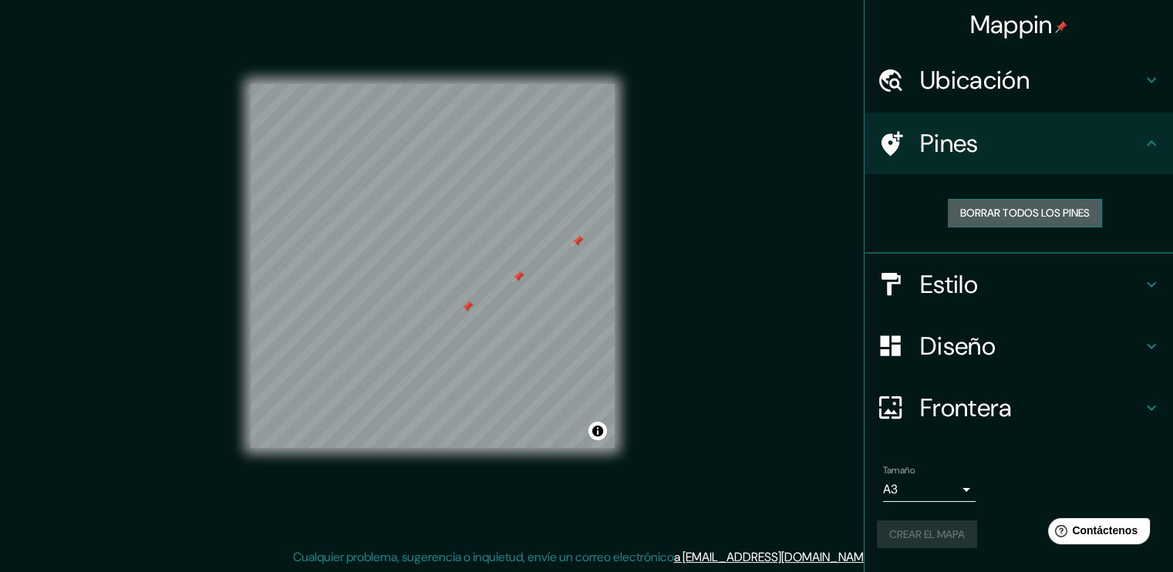
click at [973, 216] on font "Borrar todos los pines" at bounding box center [1025, 213] width 130 height 19
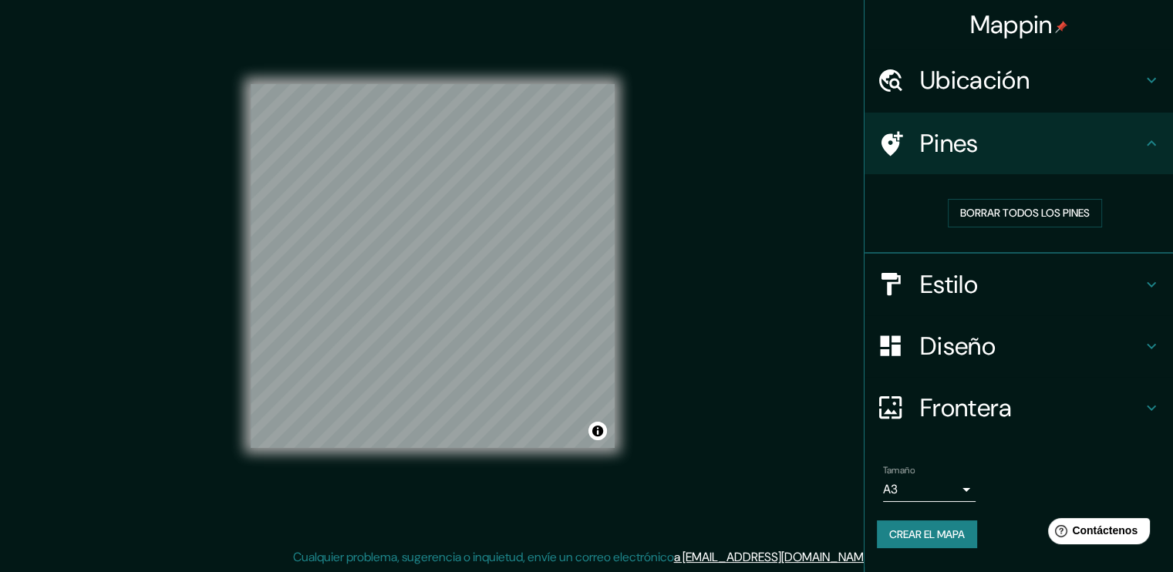
click at [1022, 481] on div "Tamaño A3 a4" at bounding box center [1019, 483] width 284 height 49
click at [902, 533] on font "Crear el mapa" at bounding box center [927, 534] width 76 height 19
